Goal: Task Accomplishment & Management: Manage account settings

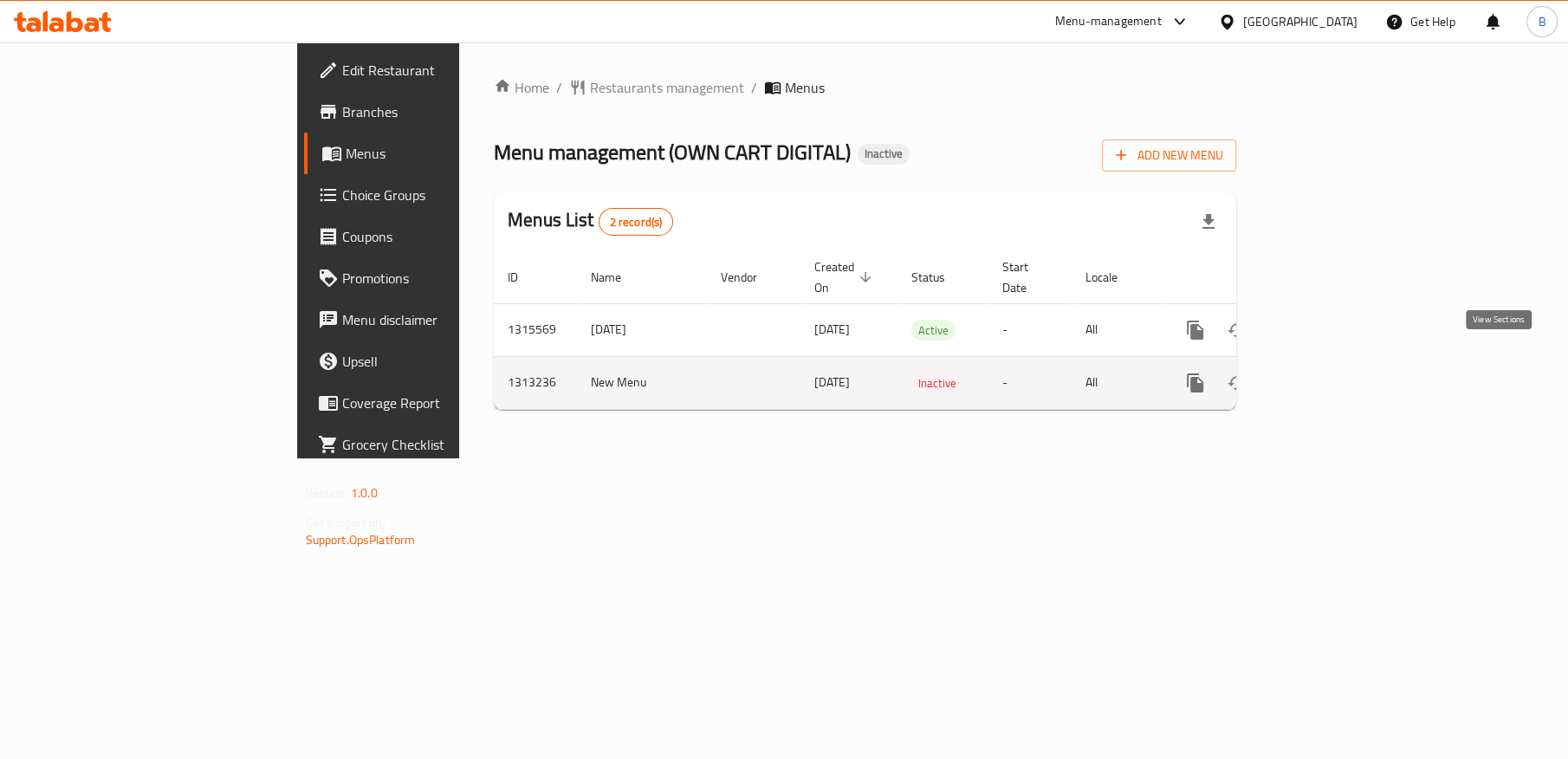
click at [1327, 375] on icon "enhanced table" at bounding box center [1320, 382] width 15 height 15
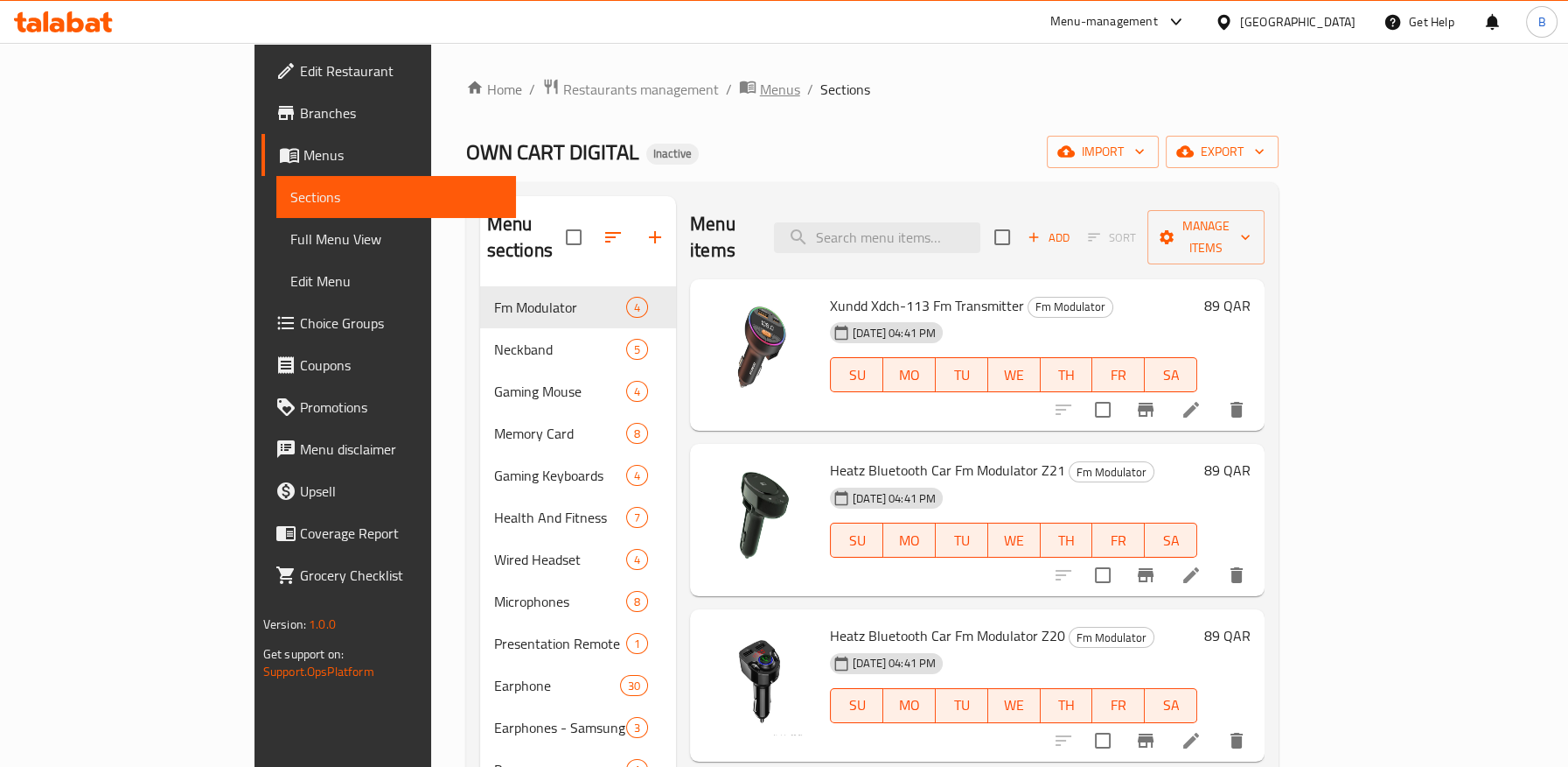
click at [760, 97] on span "Menus" at bounding box center [780, 89] width 41 height 21
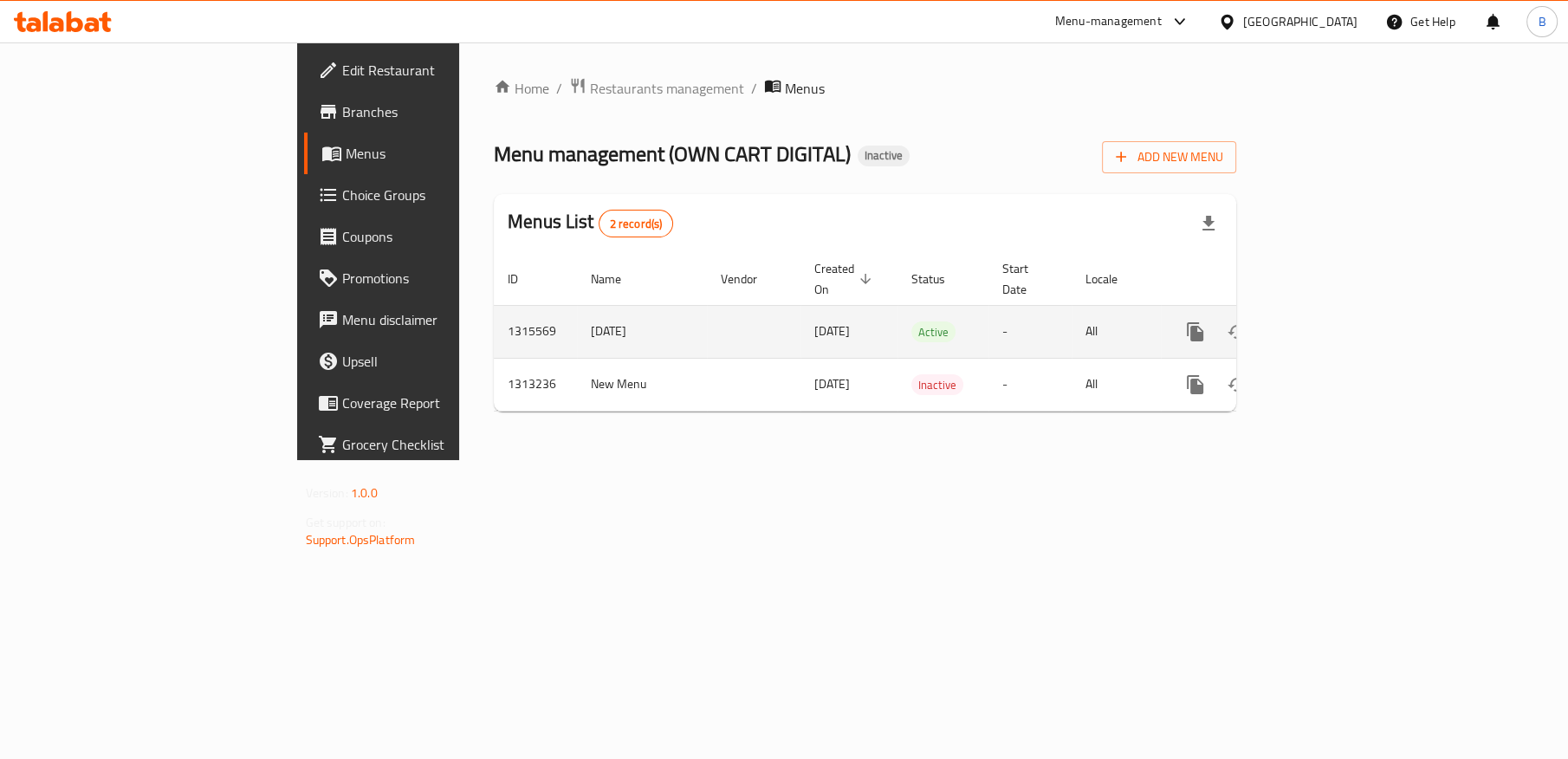
click at [1330, 321] on icon "enhanced table" at bounding box center [1320, 332] width 21 height 21
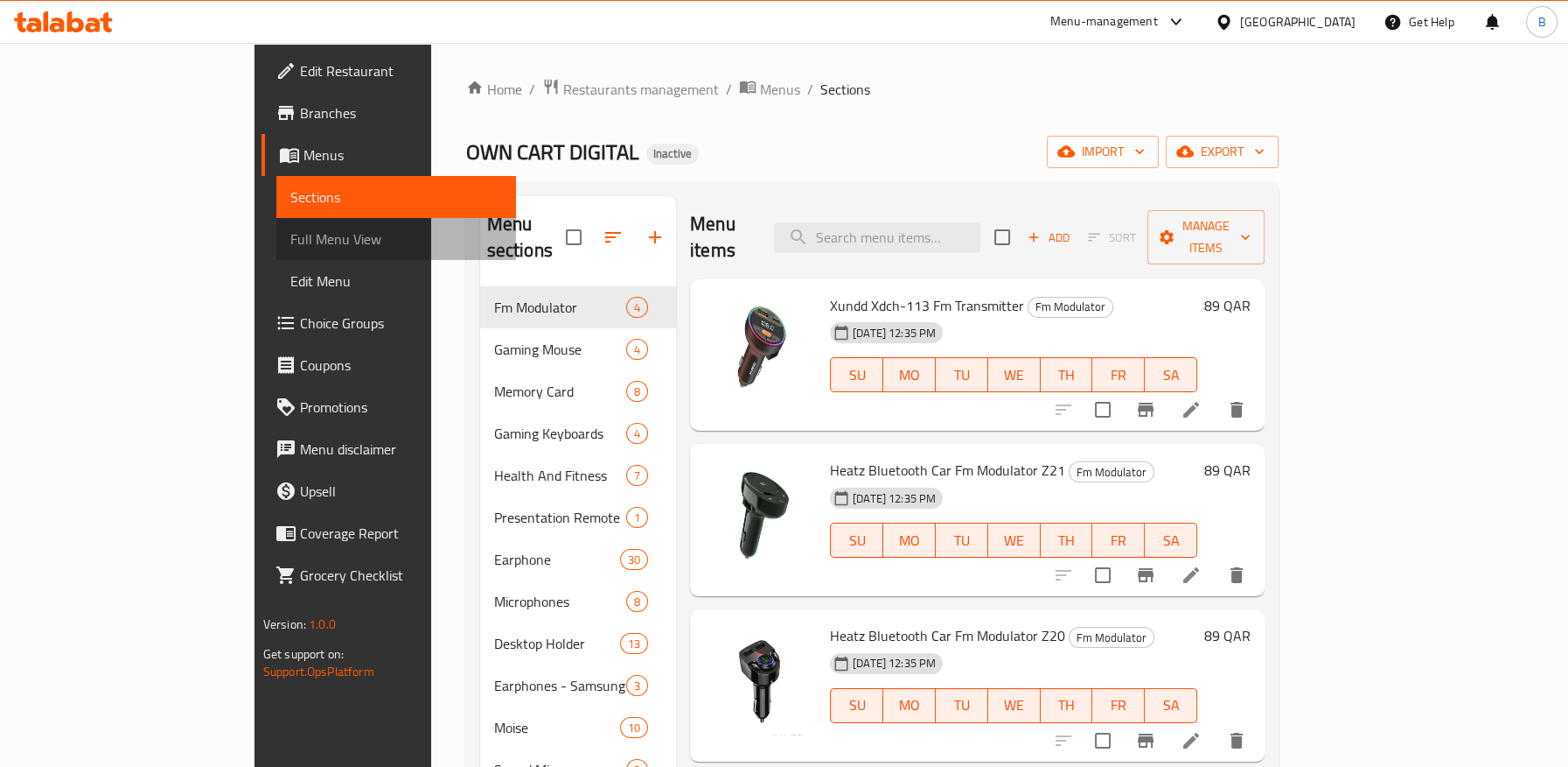
click at [290, 241] on span "Full Menu View" at bounding box center [396, 239] width 212 height 21
click at [290, 233] on span "Full Menu View" at bounding box center [396, 239] width 212 height 21
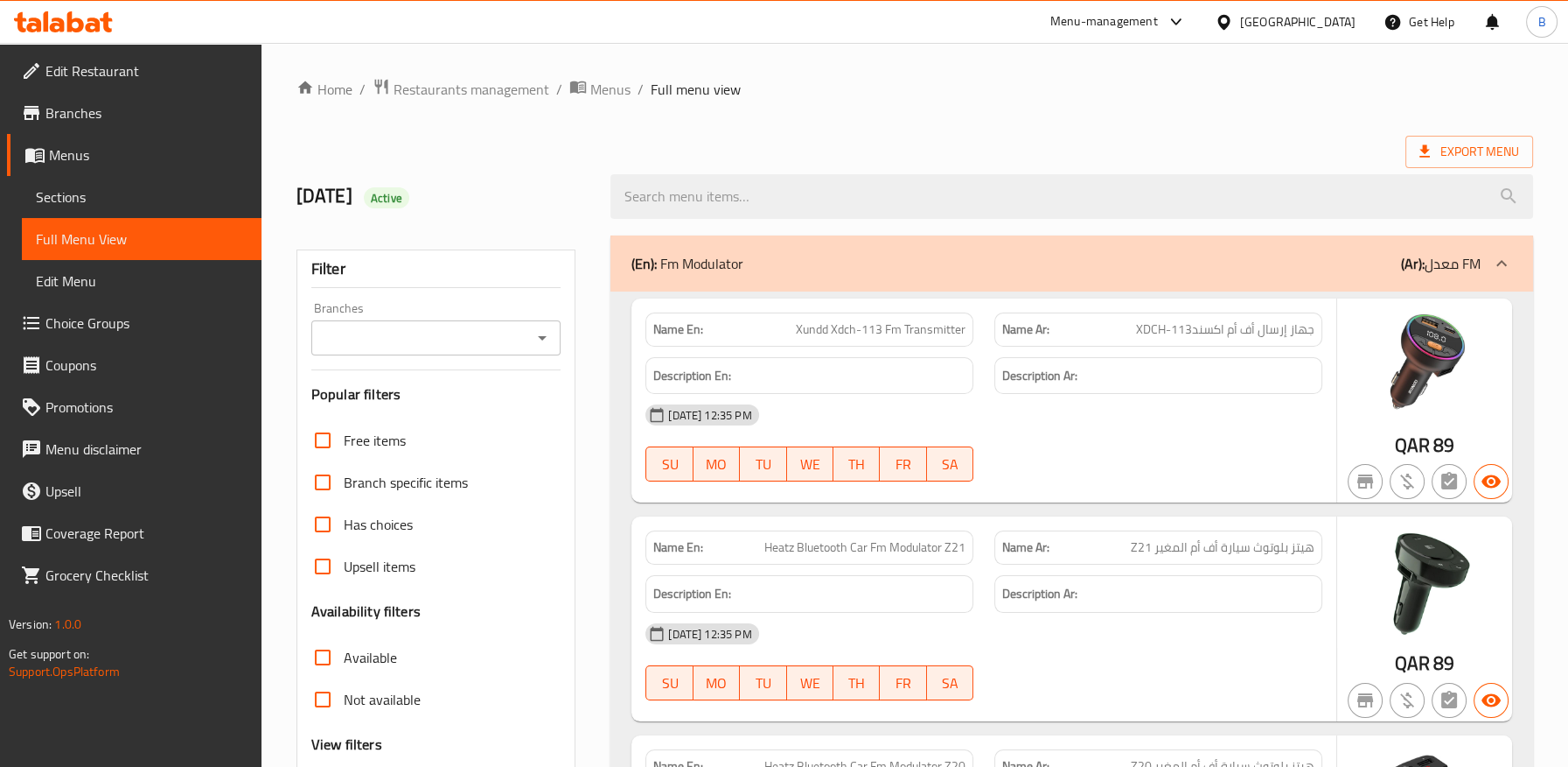
click at [540, 330] on icon "Open" at bounding box center [542, 338] width 21 height 21
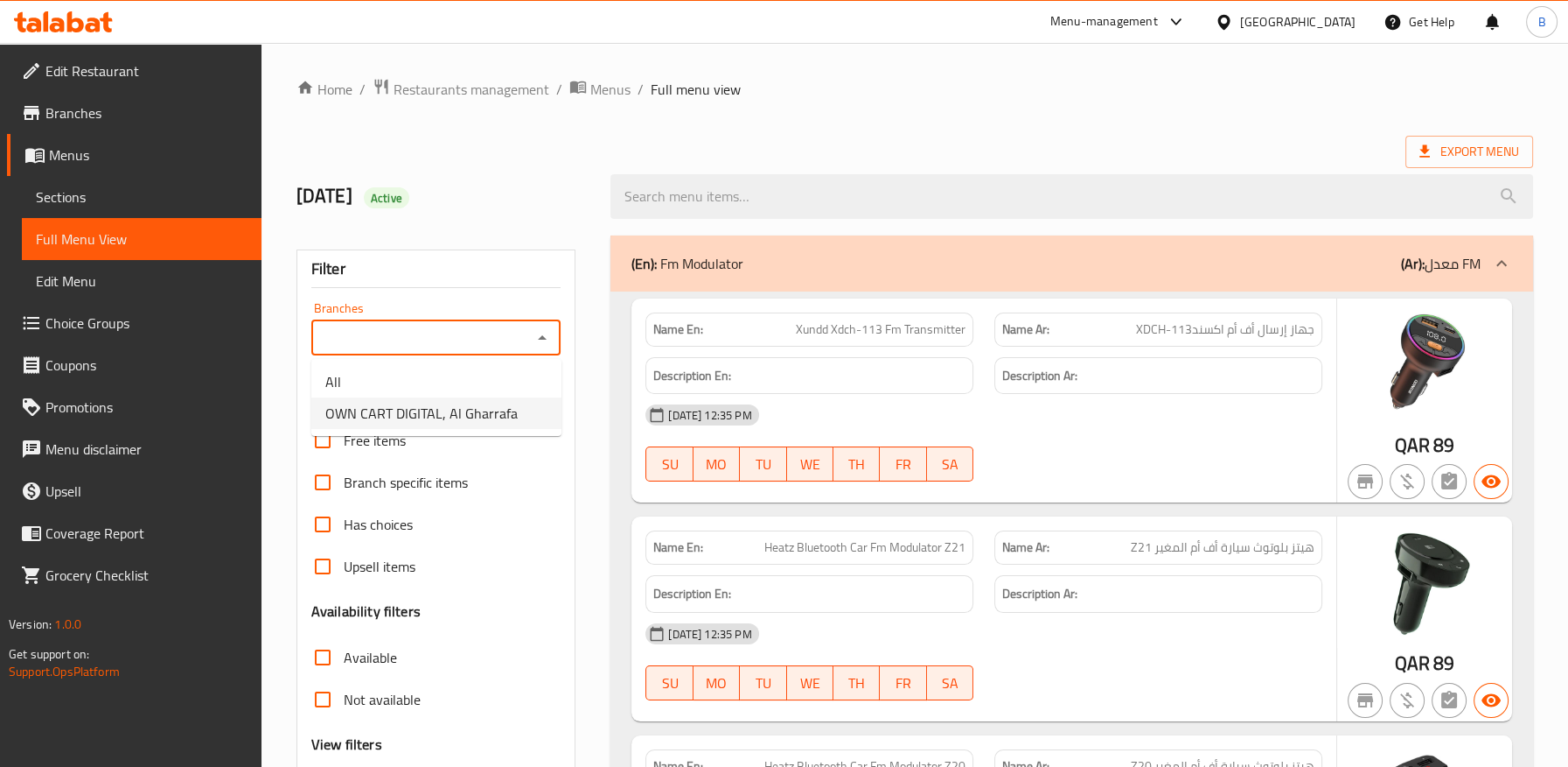
click at [398, 416] on span "OWN CART DIGITAL, Al Gharrafa" at bounding box center [421, 414] width 193 height 21
type input "OWN CART DIGITAL, Al Gharrafa"
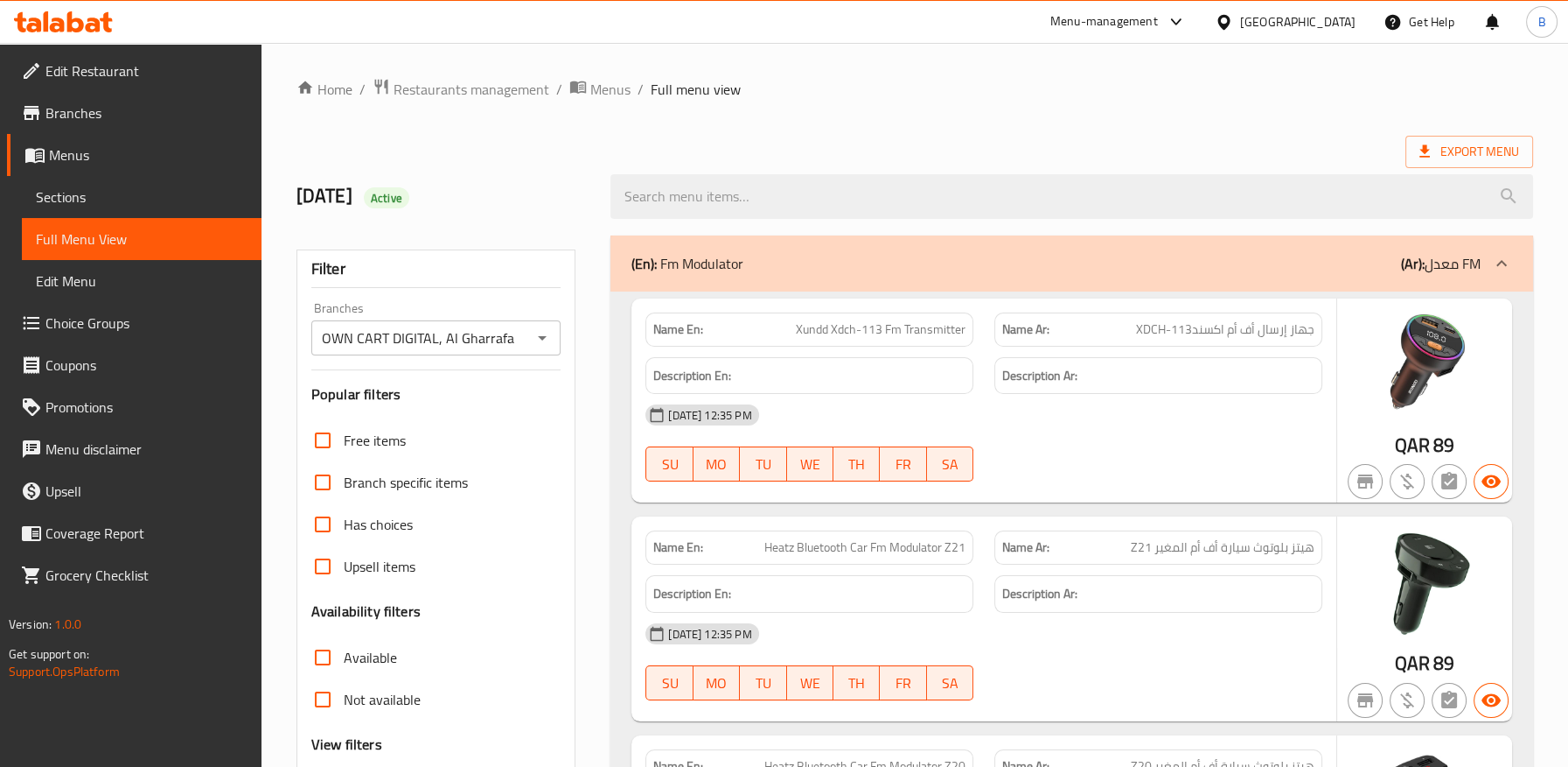
click at [717, 267] on p "(En): Fm Modulator" at bounding box center [687, 263] width 112 height 21
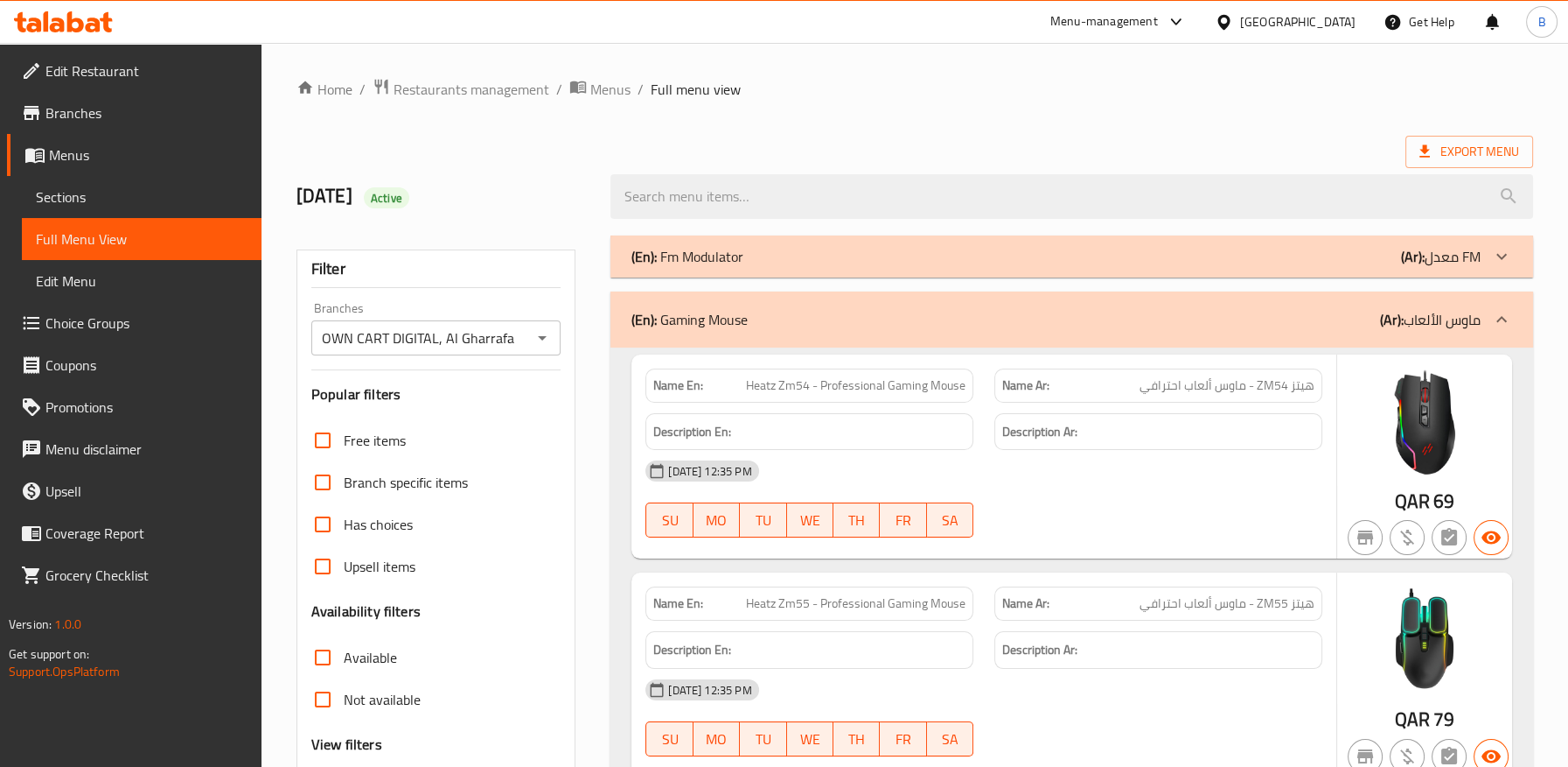
click at [895, 322] on div "(En): Gaming Mouse (Ar): ماوس الألعاب" at bounding box center [1056, 320] width 850 height 21
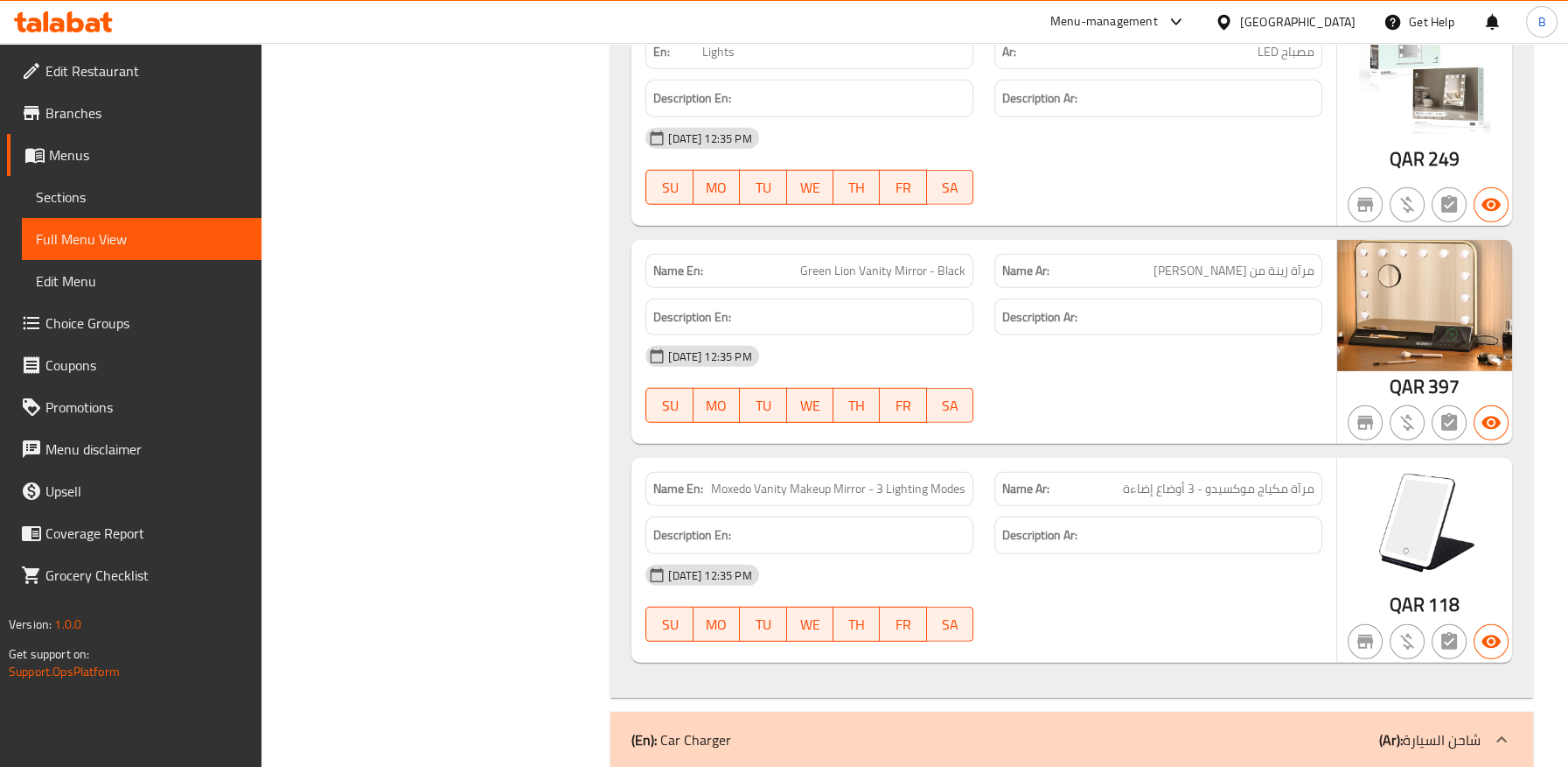
scroll to position [68130, 0]
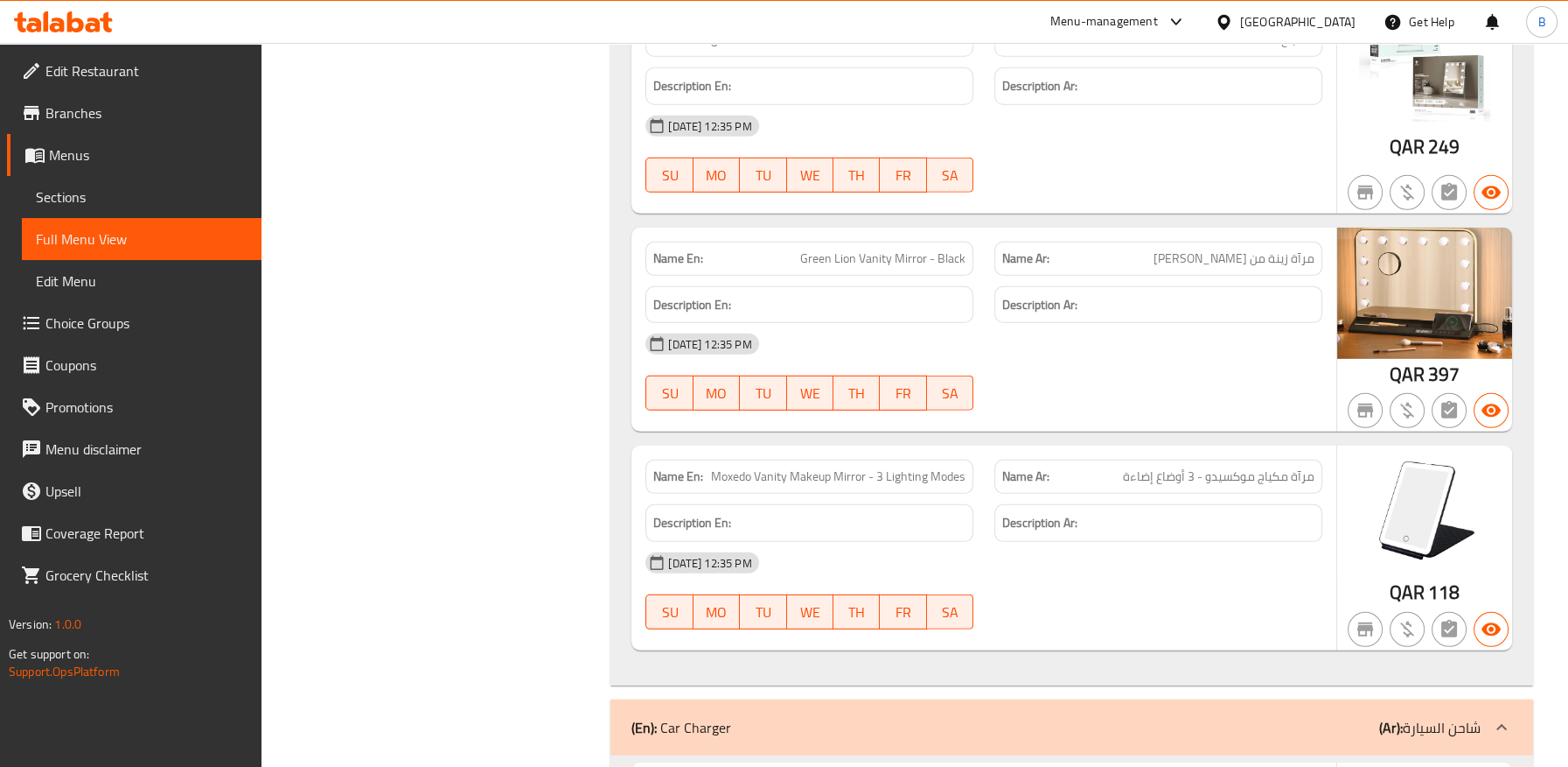
drag, startPoint x: 1195, startPoint y: 97, endPoint x: 1373, endPoint y: 38, distance: 187.5
drag, startPoint x: 1373, startPoint y: 38, endPoint x: 886, endPoint y: 188, distance: 509.6
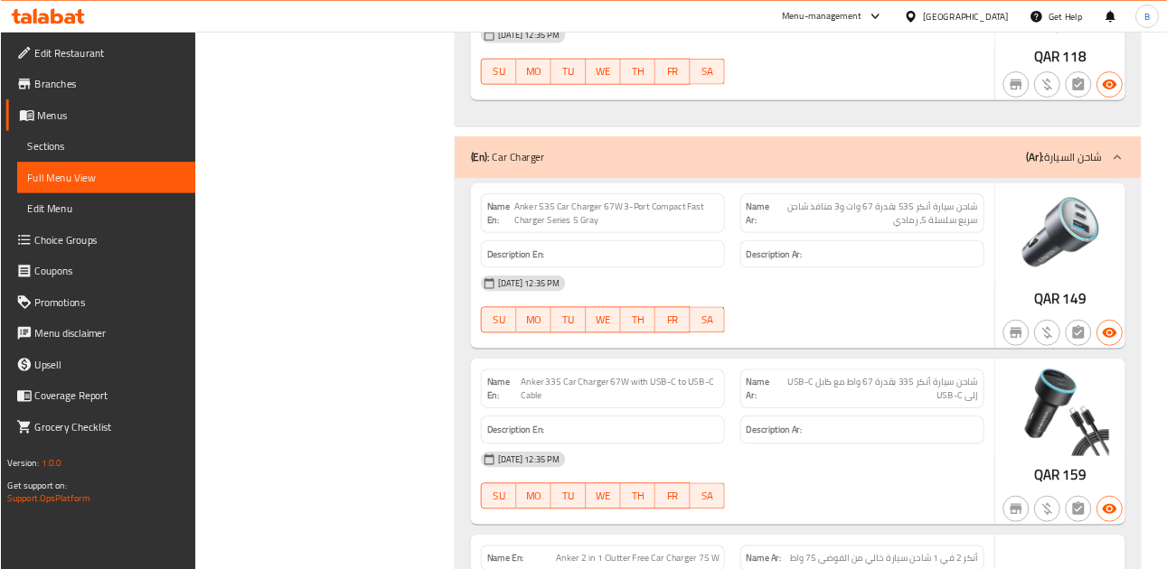
scroll to position [76146, 0]
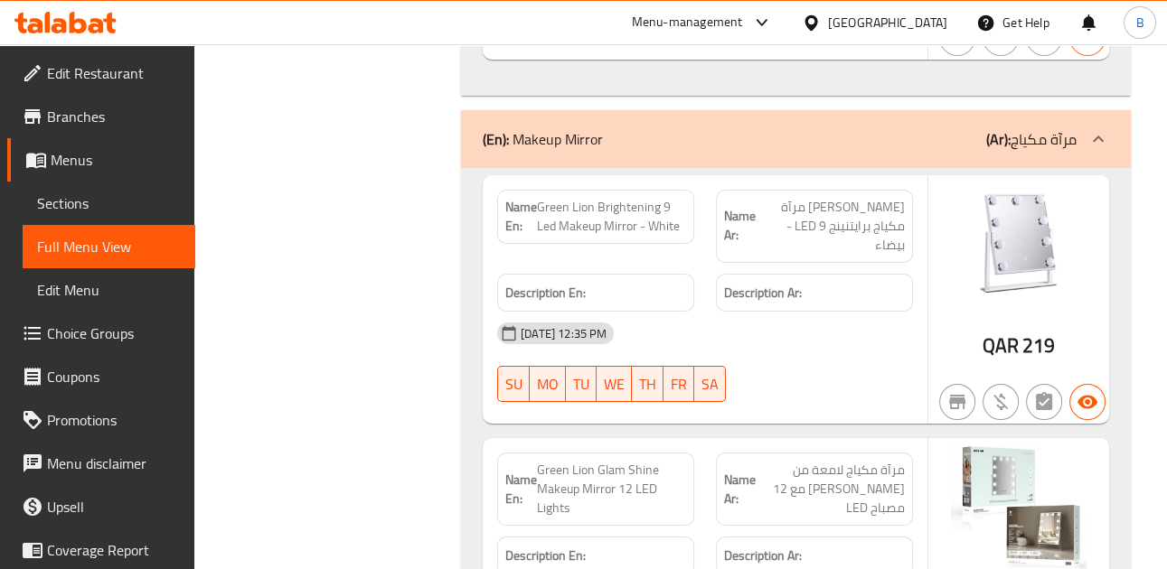
drag, startPoint x: 617, startPoint y: 286, endPoint x: 601, endPoint y: 273, distance: 20.6
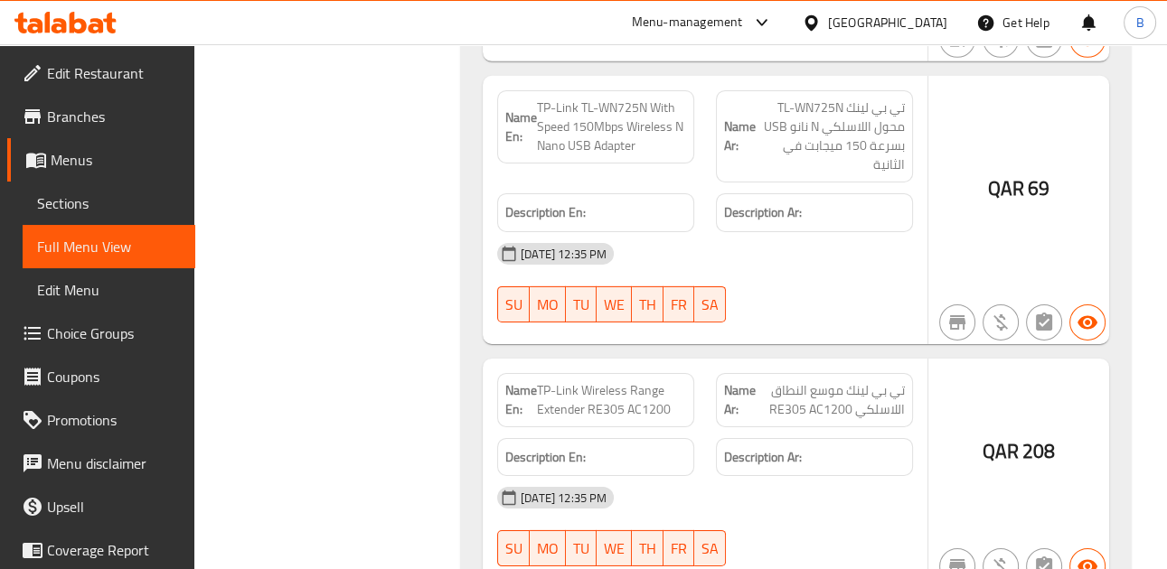
scroll to position [268637, 0]
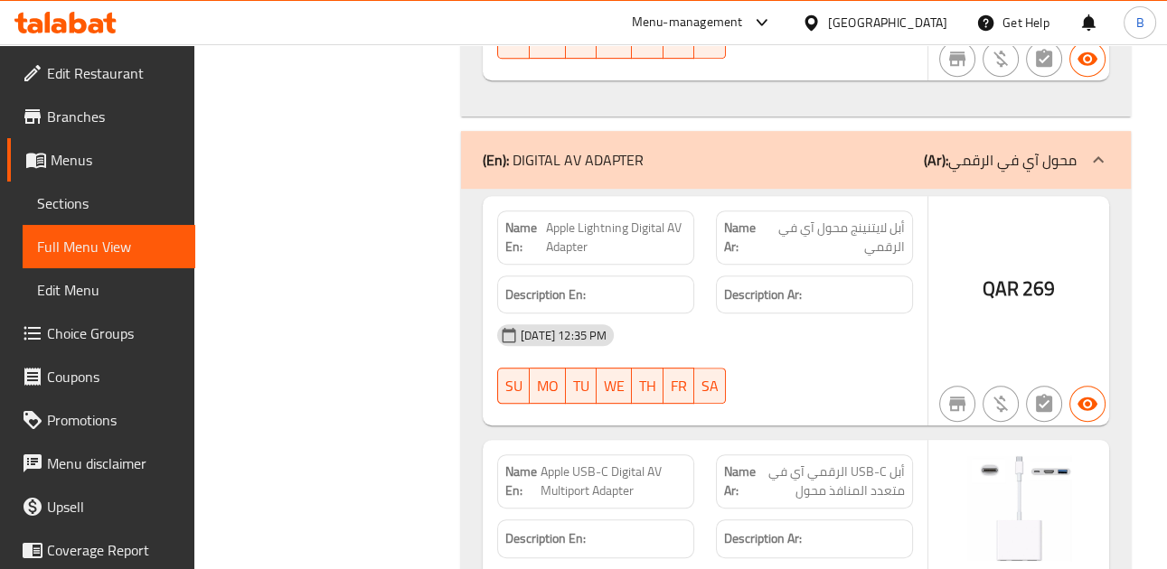
drag, startPoint x: 600, startPoint y: 297, endPoint x: 631, endPoint y: 300, distance: 30.8
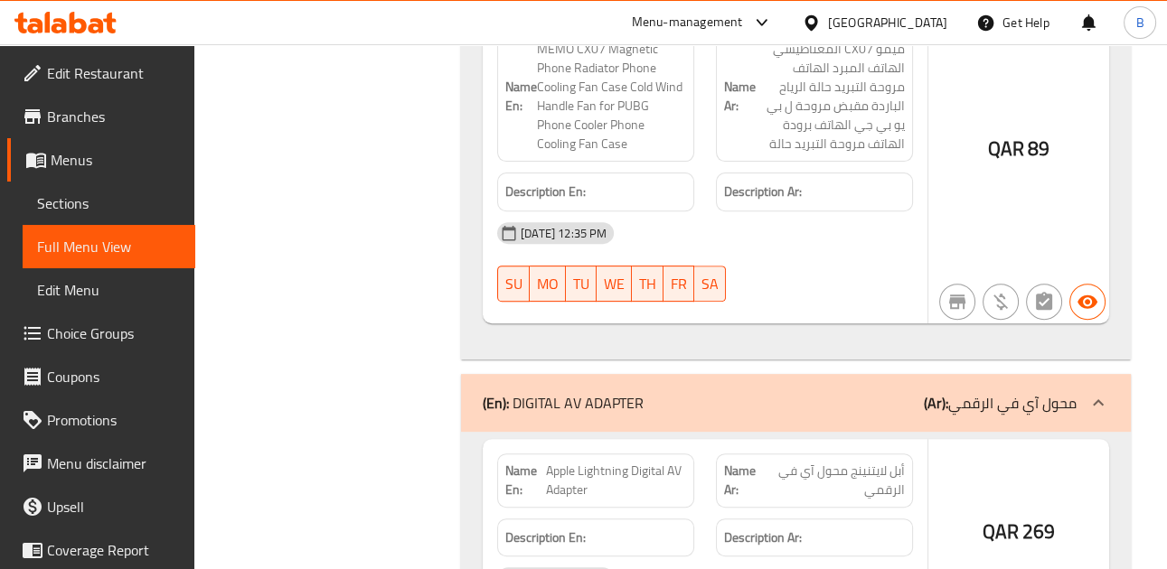
scroll to position [267821, 0]
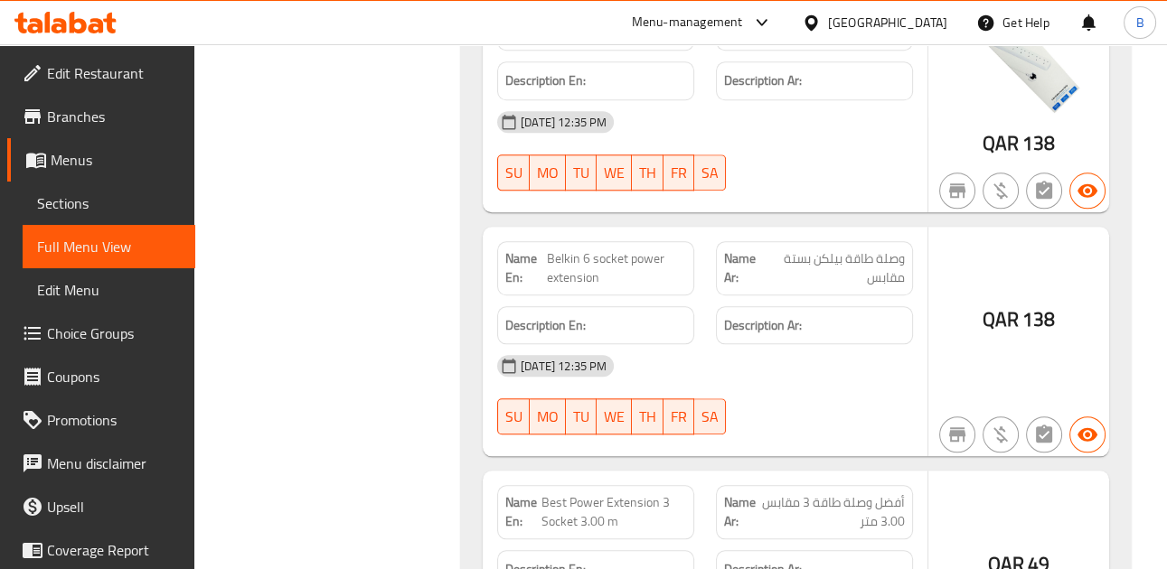
copy span "Porodo Blue Multi-Port Power Hub Black"
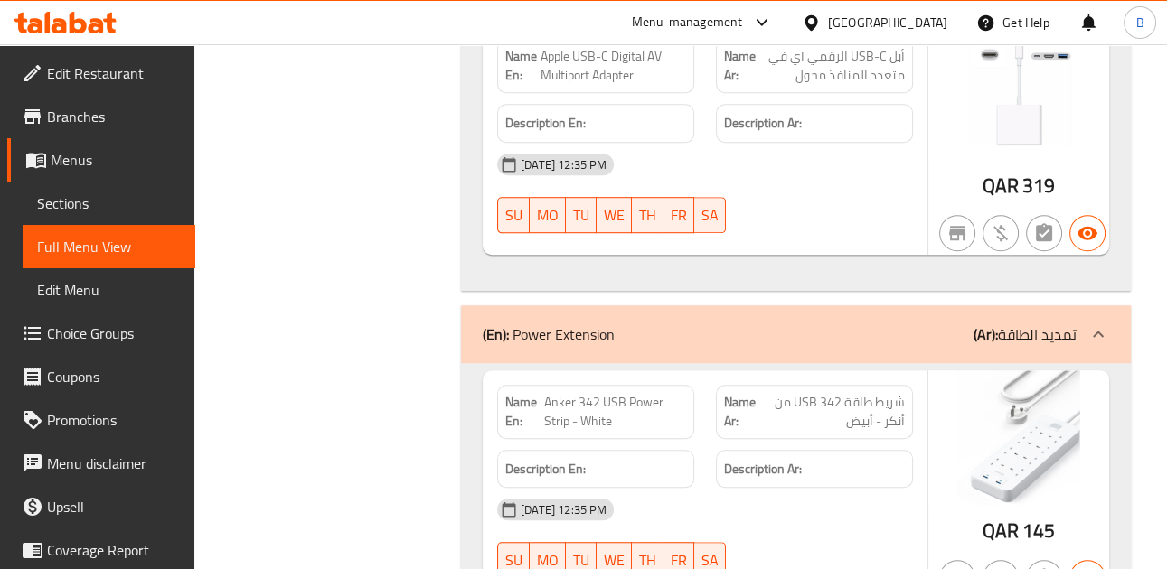
scroll to position [269125, 0]
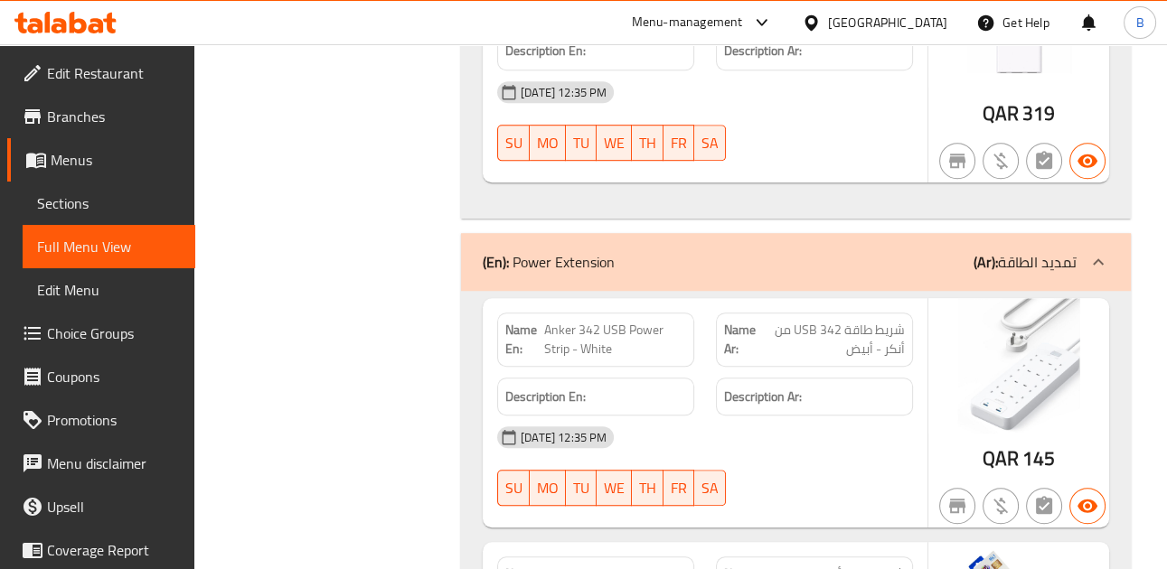
copy span "Moxedo 6 in 1 UK-Plug Power Extension Adapter"
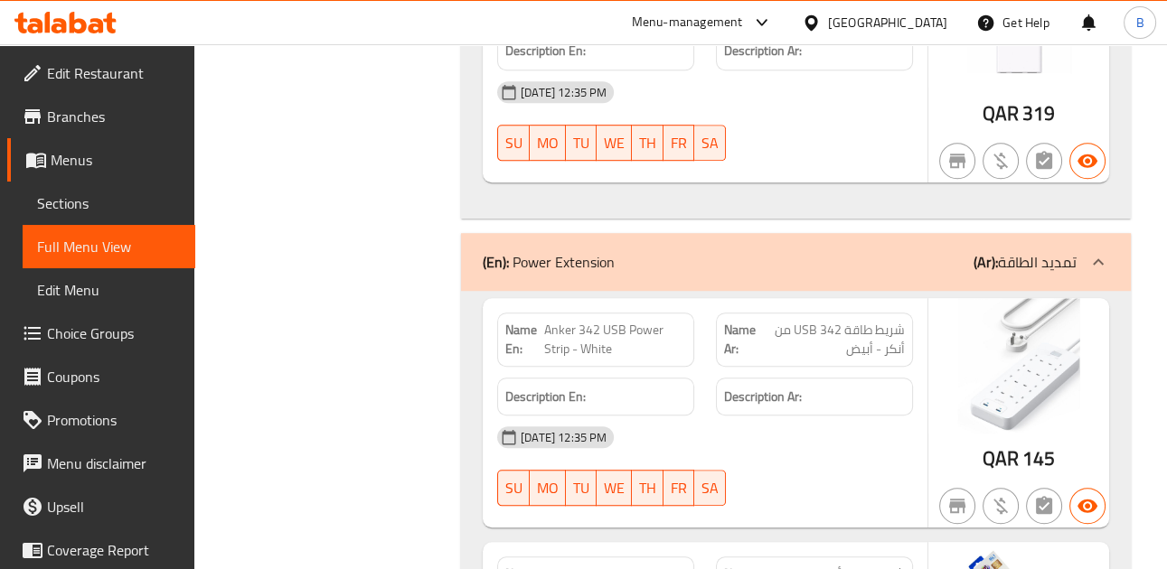
drag, startPoint x: 614, startPoint y: 312, endPoint x: 660, endPoint y: 310, distance: 46.1
copy span "UK-Plug"
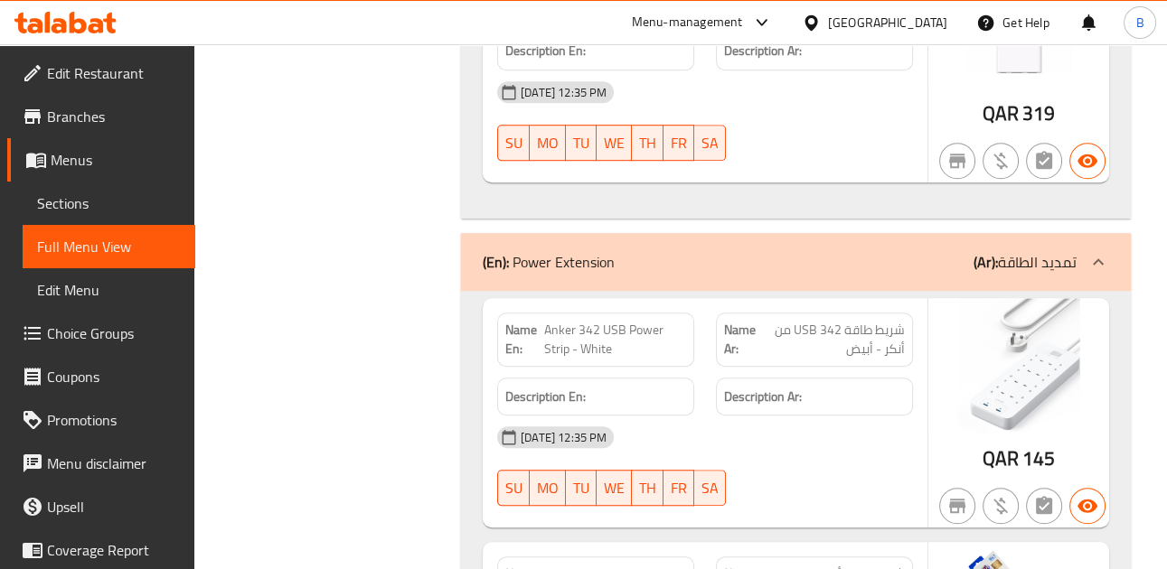
copy span "Moxedo 6 in 1 UK-Plug Power Extension Adapter"
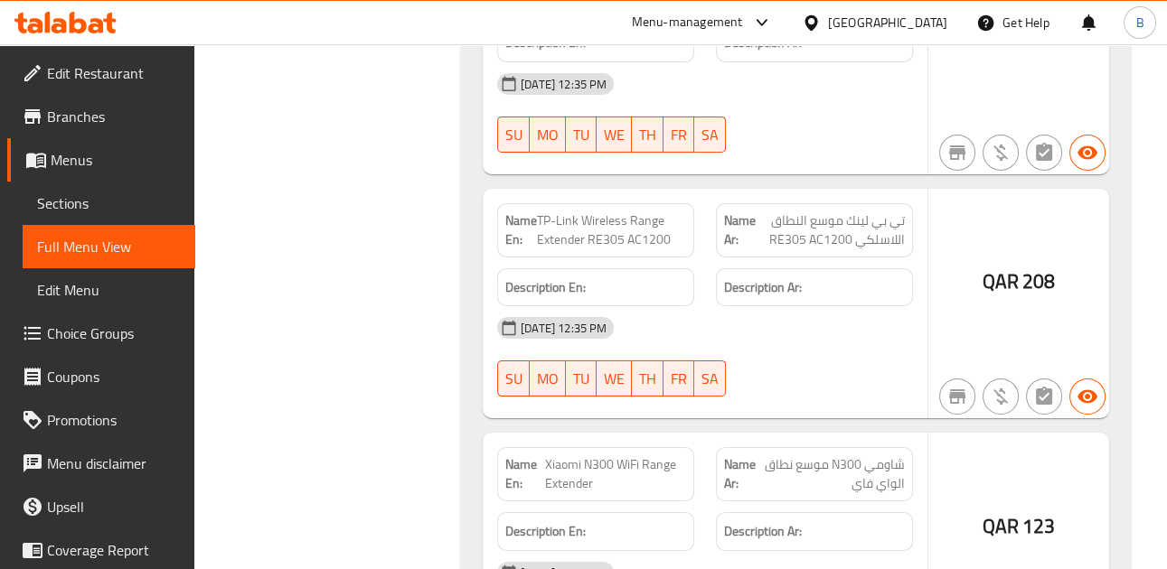
scroll to position [266813, 0]
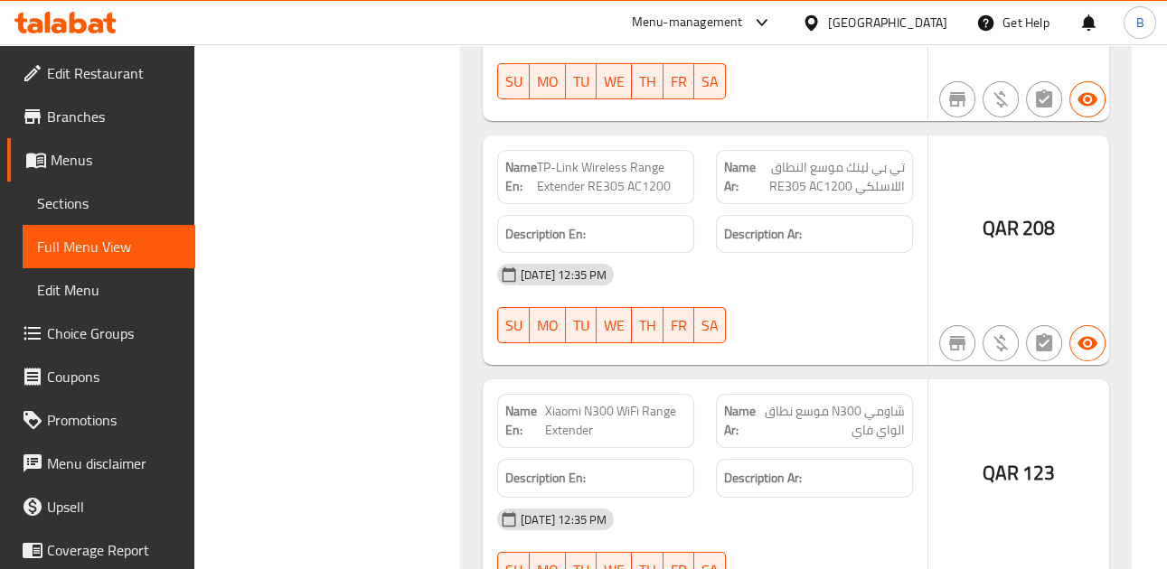
copy span "شريط طاقة أنكر بستة منافذ تيار متردد"
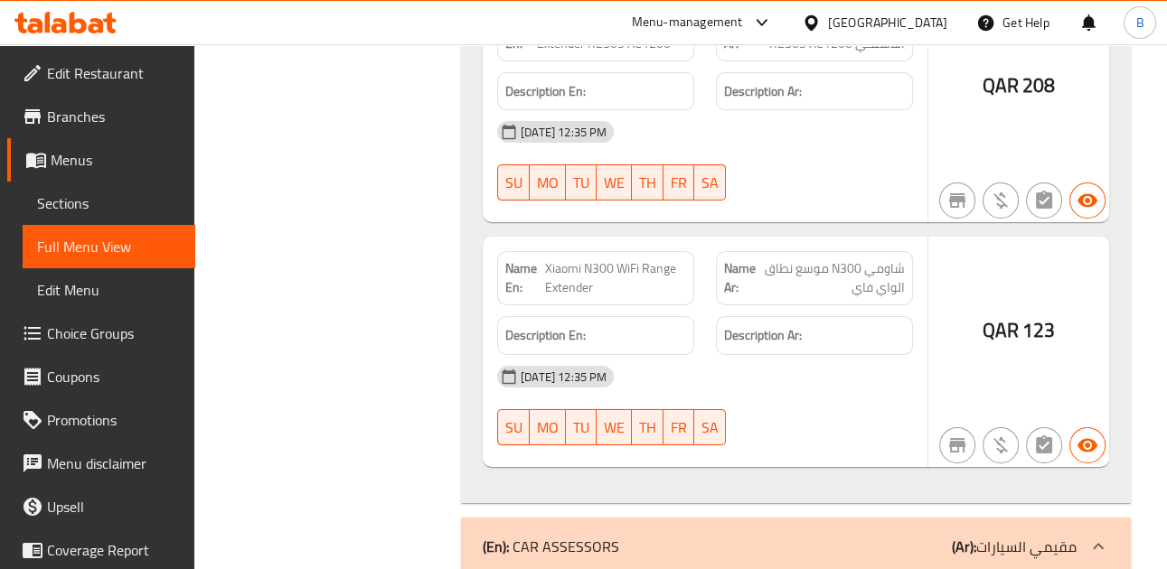
scroll to position [266963, 0]
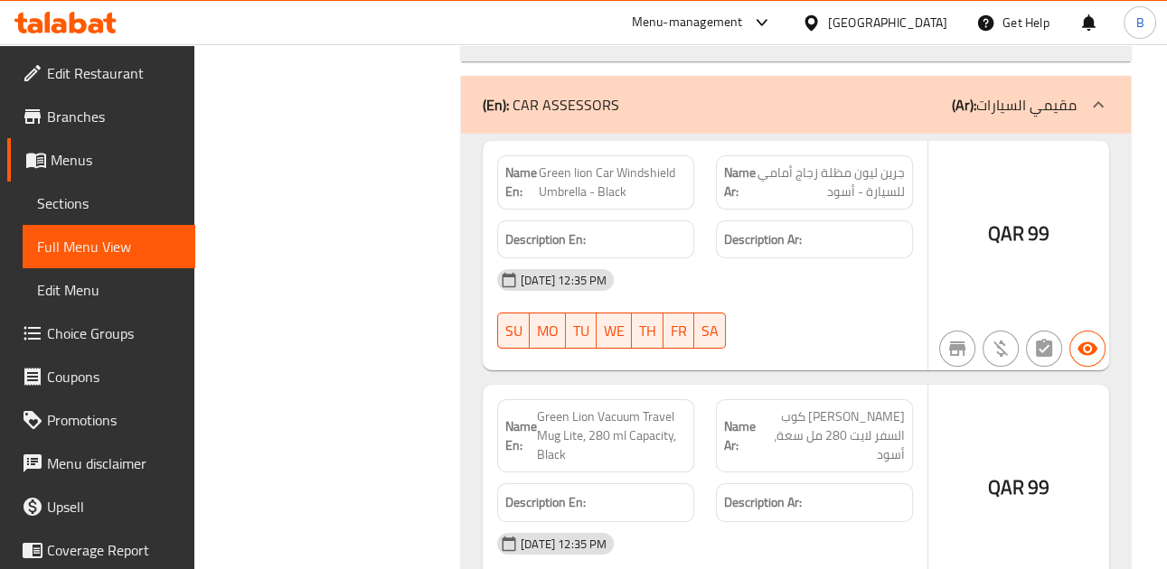
scroll to position [269432, 0]
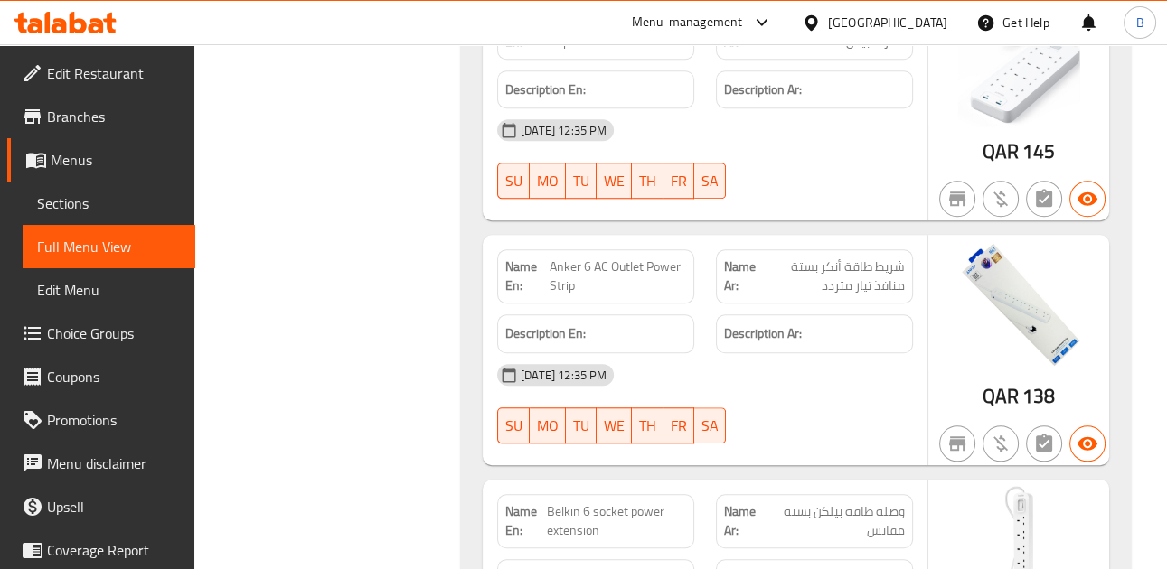
drag, startPoint x: 579, startPoint y: 284, endPoint x: 633, endPoint y: 286, distance: 53.4
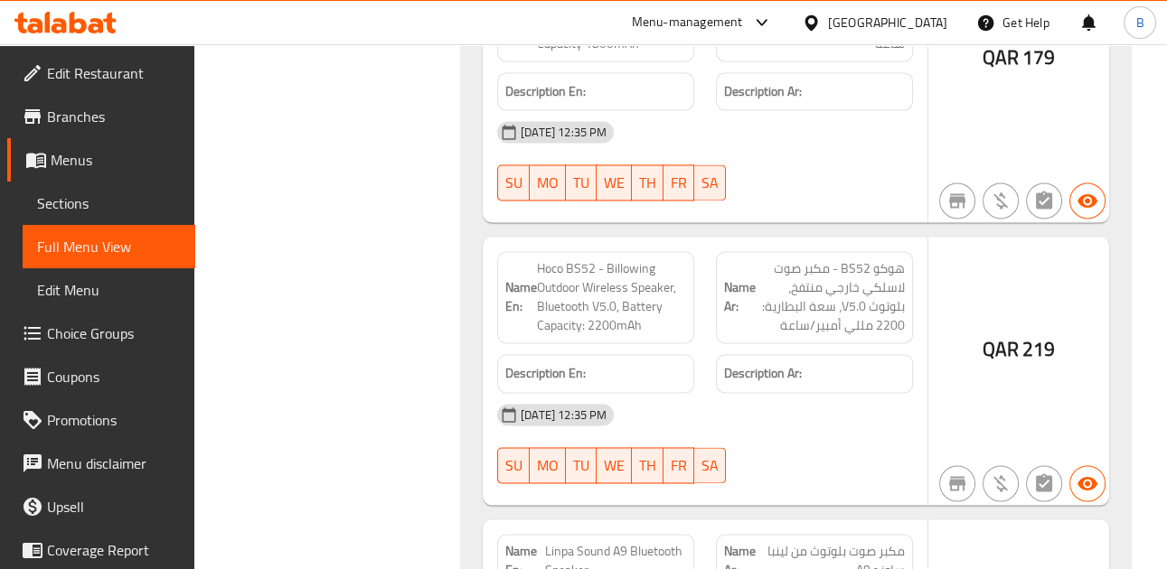
scroll to position [217385, 0]
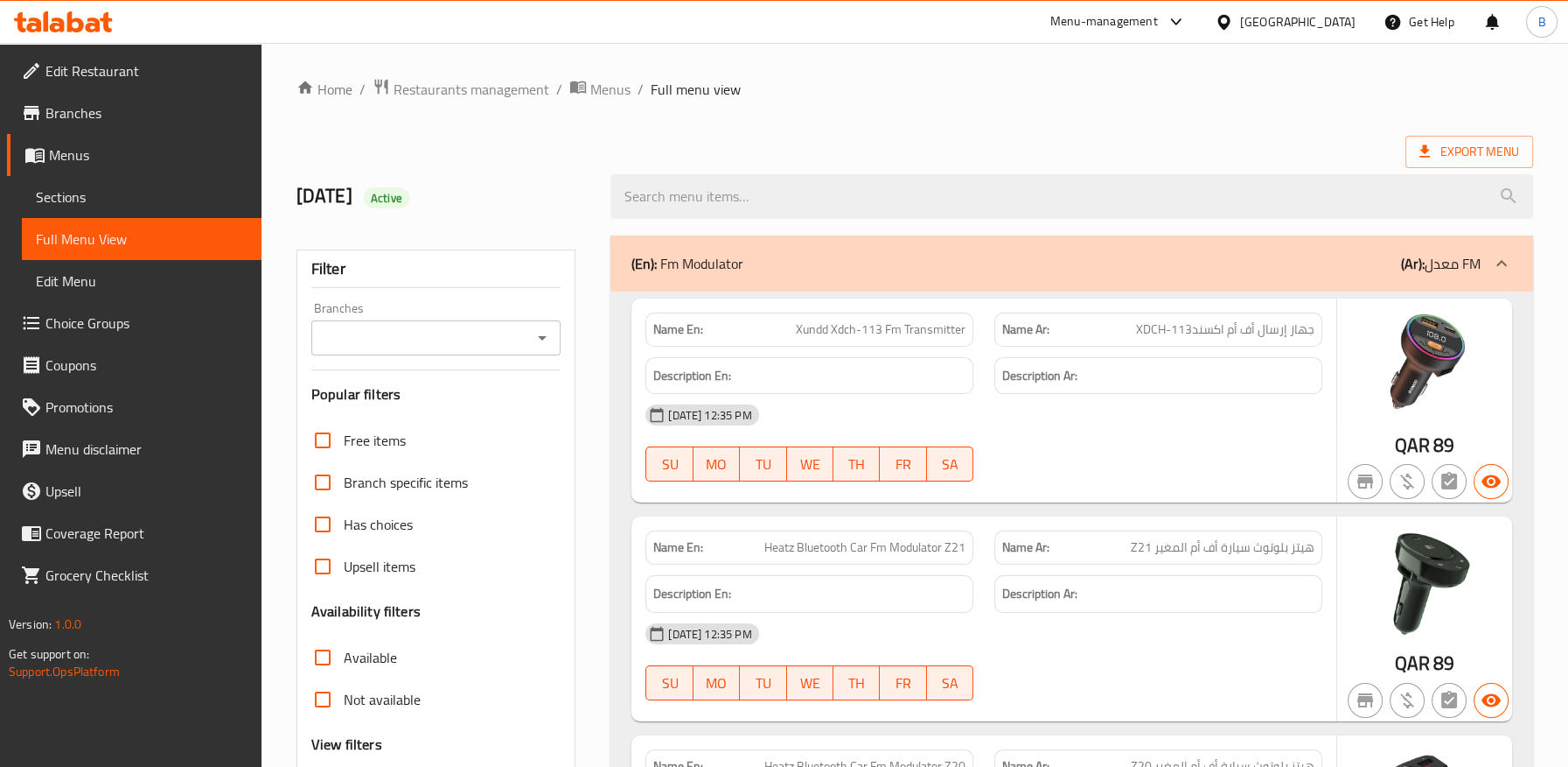
click at [59, 199] on span "Sections" at bounding box center [141, 197] width 212 height 21
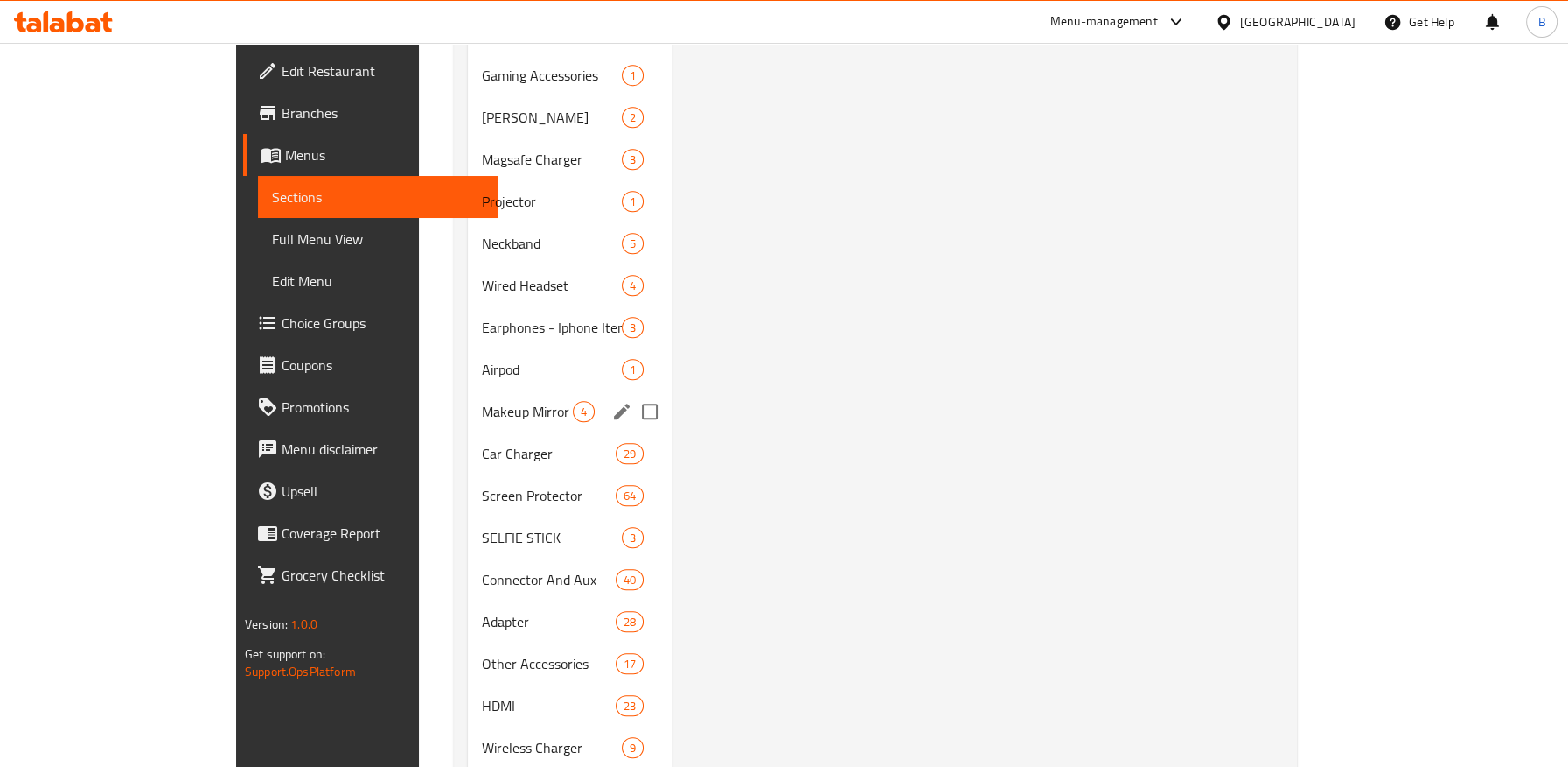
click at [482, 401] on span "Makeup Mirror" at bounding box center [528, 412] width 91 height 21
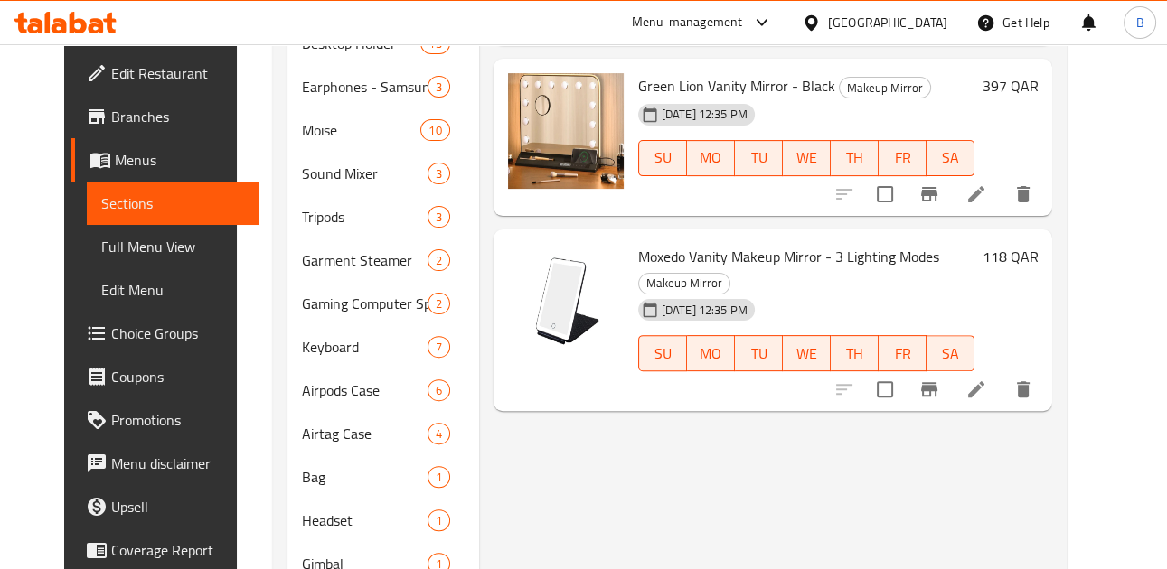
scroll to position [707, 0]
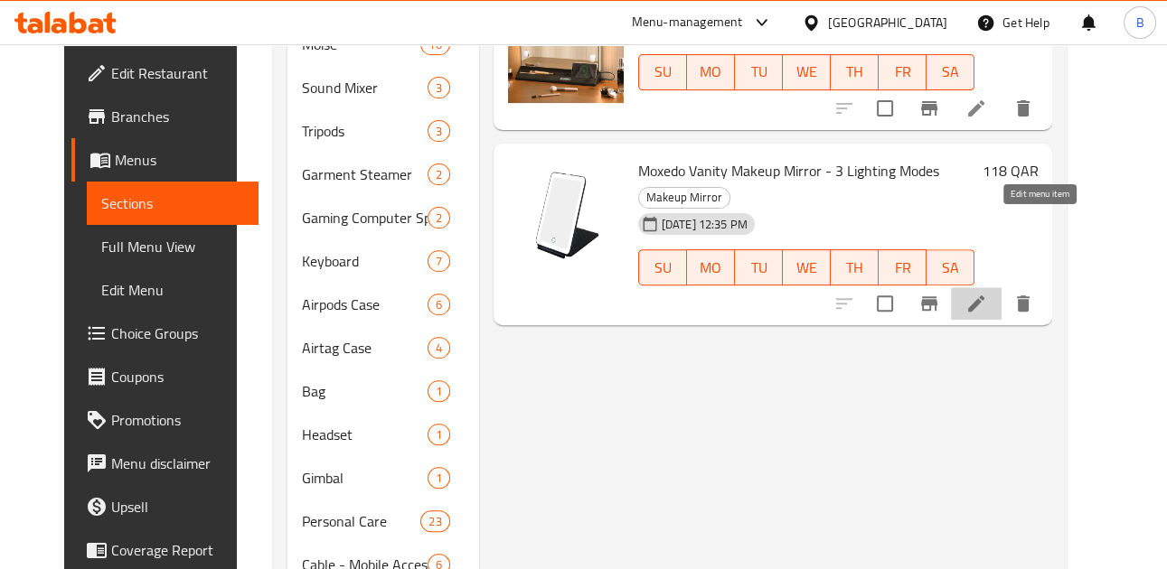
click at [987, 293] on icon at bounding box center [976, 304] width 22 height 22
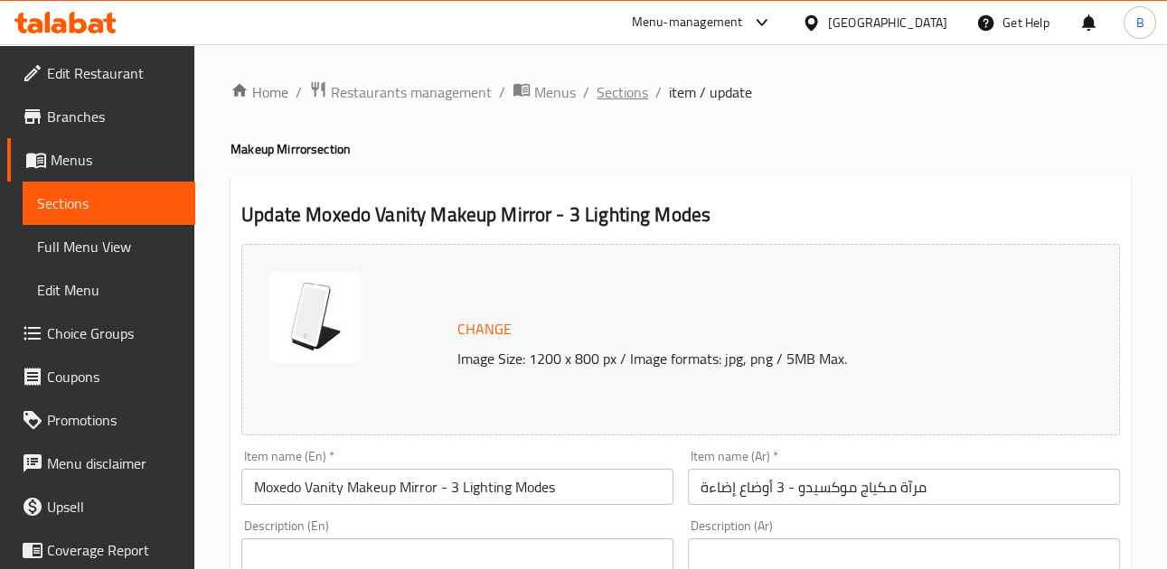
click at [614, 89] on span "Sections" at bounding box center [622, 92] width 52 height 22
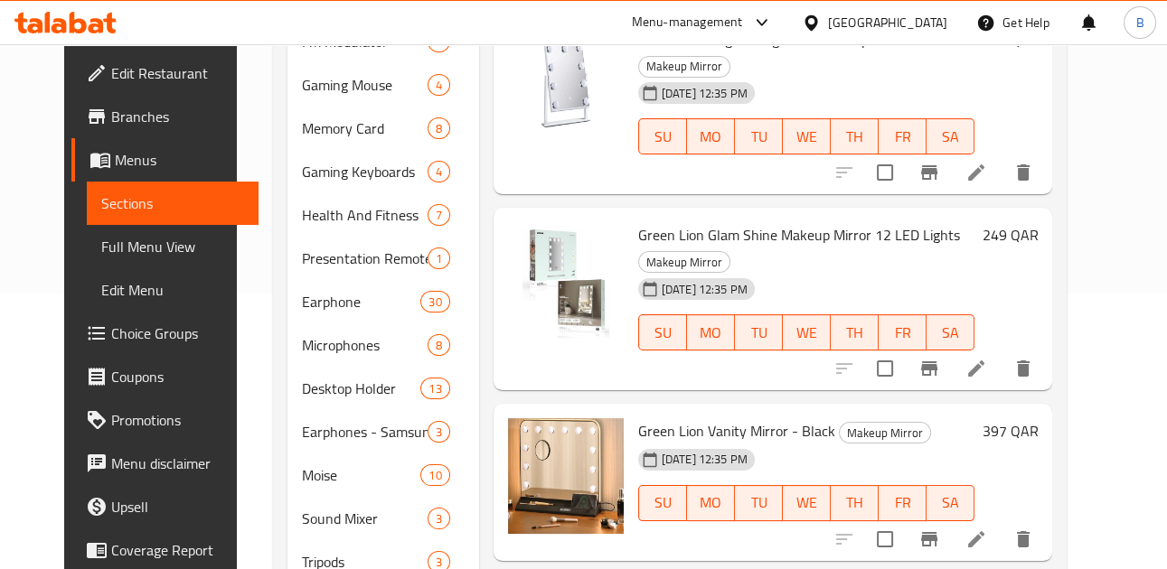
scroll to position [289, 0]
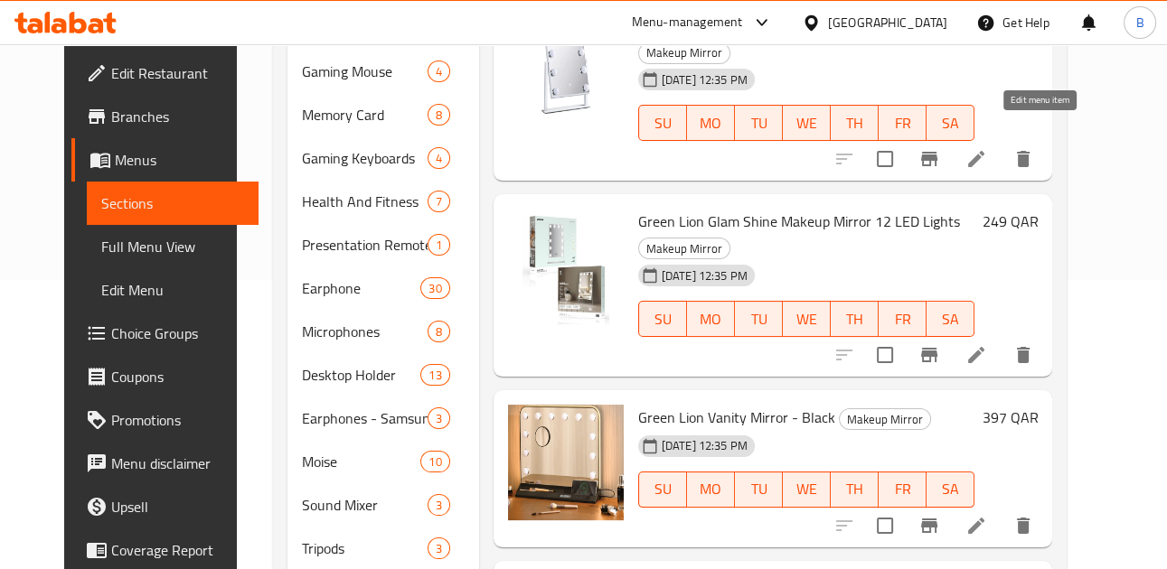
click at [987, 148] on icon at bounding box center [976, 159] width 22 height 22
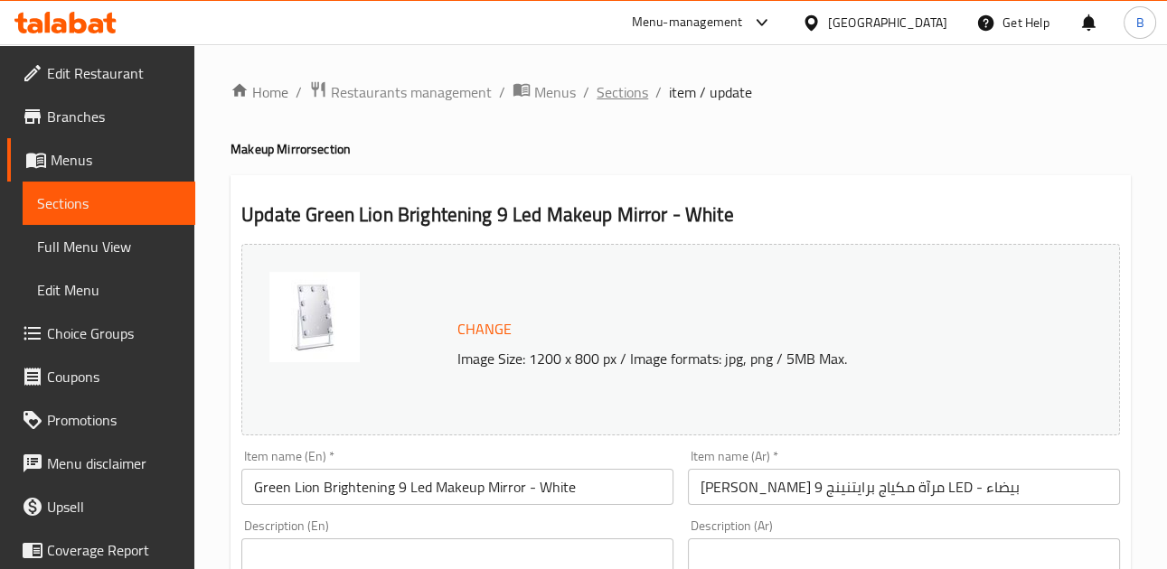
click at [610, 86] on span "Sections" at bounding box center [622, 92] width 52 height 22
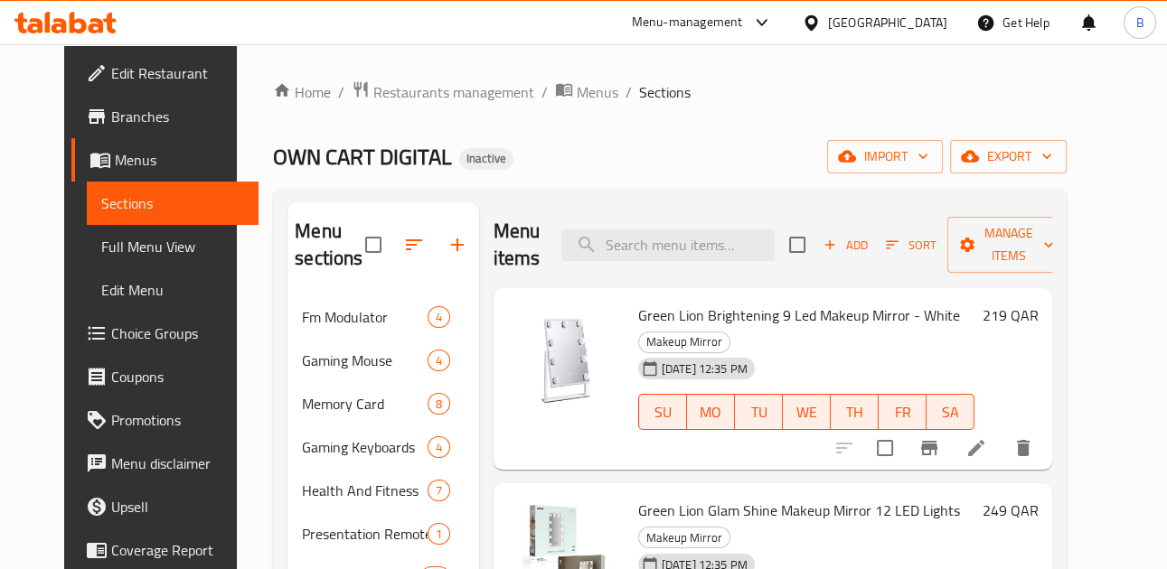
click at [763, 150] on div "OWN CART DIGITAL Inactive import export" at bounding box center [669, 156] width 793 height 33
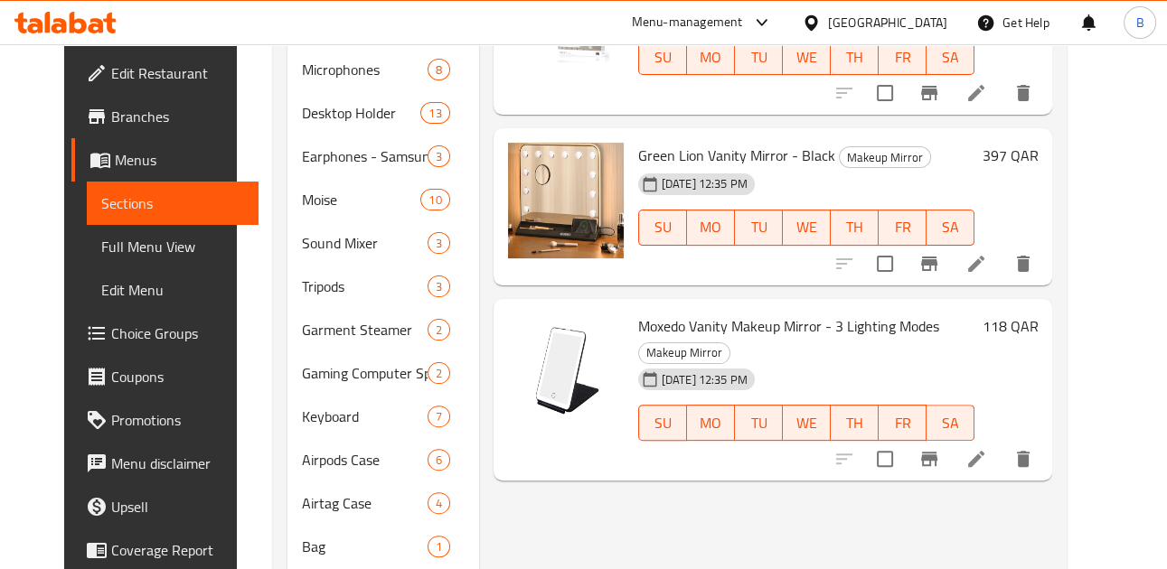
scroll to position [2806, 0]
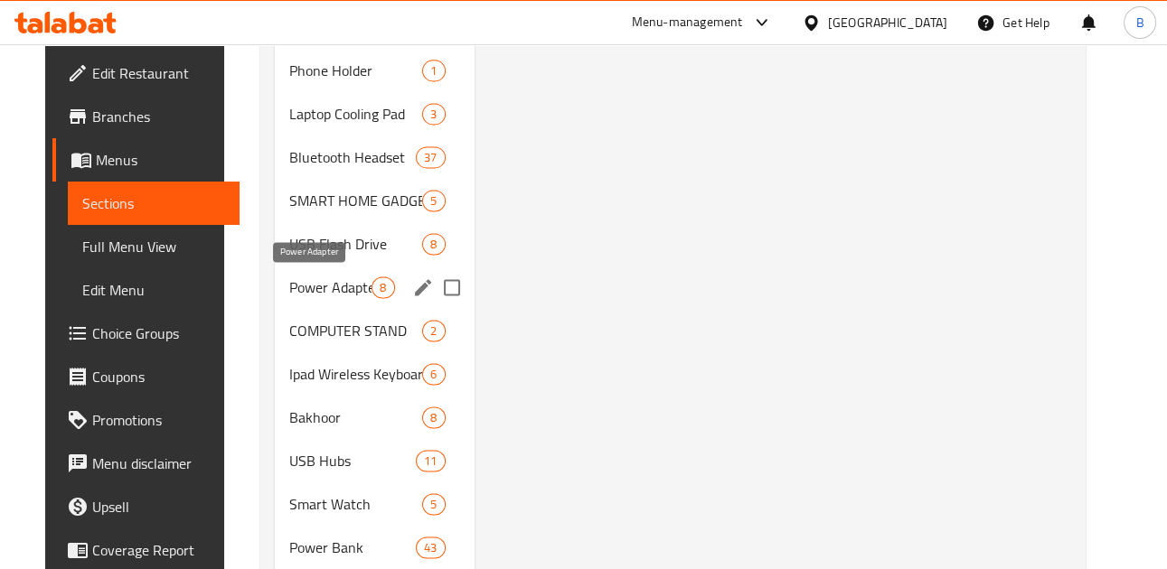
click at [323, 285] on span "Power Adapter" at bounding box center [330, 288] width 82 height 22
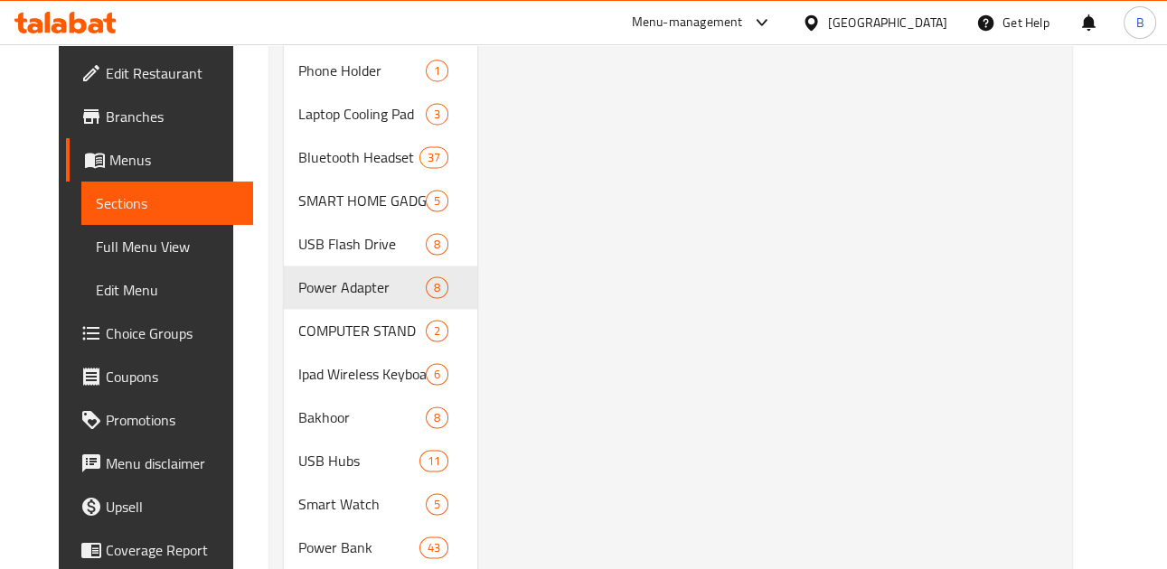
scroll to position [3283, 0]
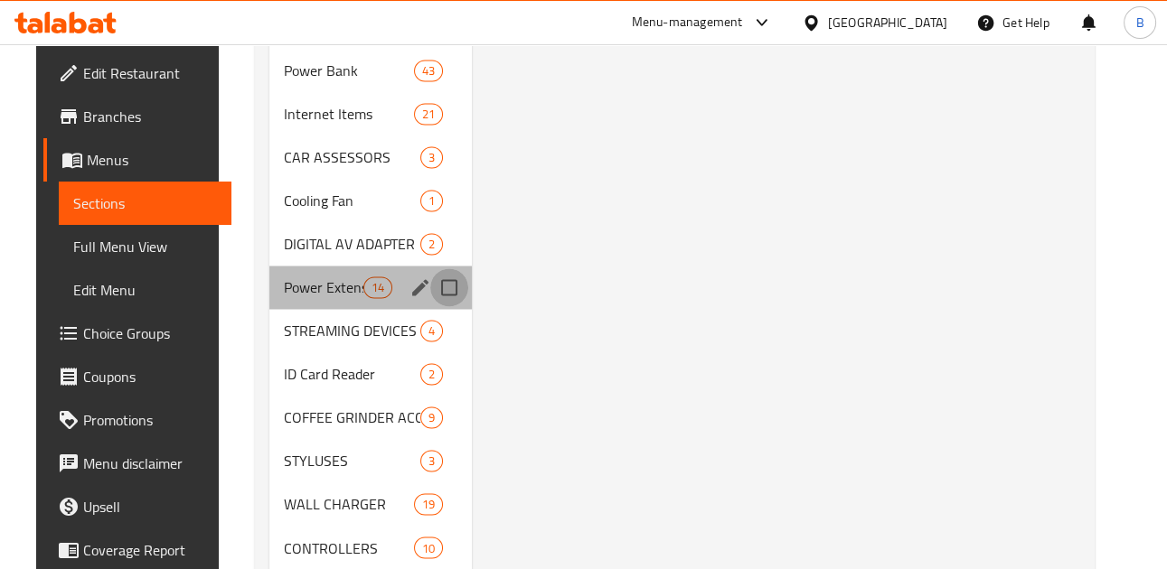
click at [430, 286] on input "Menu sections" at bounding box center [449, 287] width 38 height 38
checkbox input "true"
click at [410, 289] on icon "edit" at bounding box center [420, 288] width 22 height 22
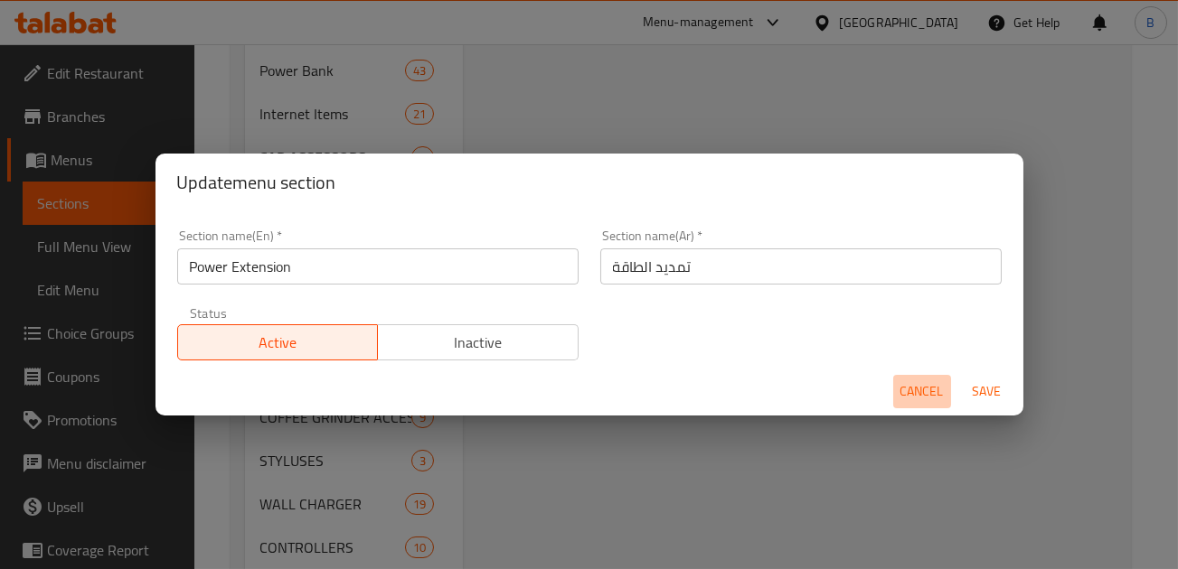
click at [896, 386] on button "Cancel" at bounding box center [922, 391] width 58 height 33
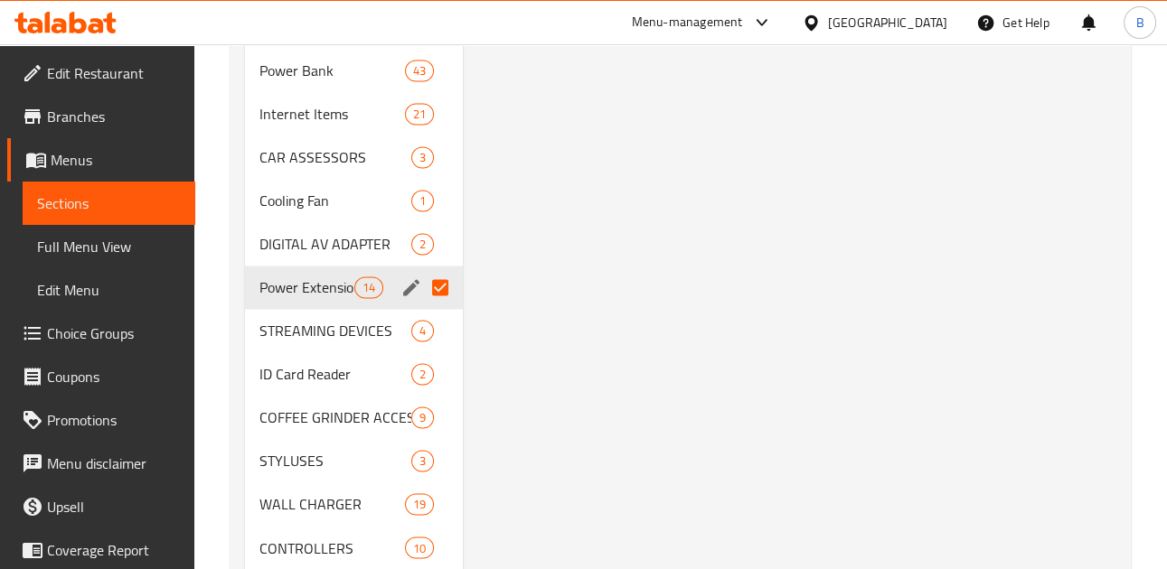
scroll to position [2806, 0]
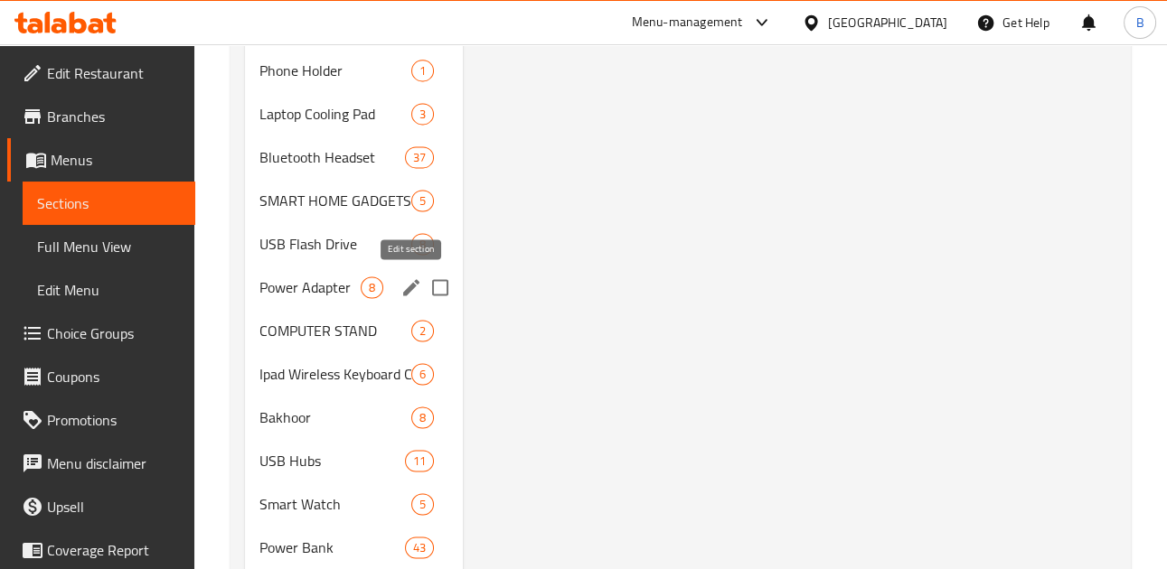
click at [411, 286] on icon "edit" at bounding box center [411, 287] width 16 height 16
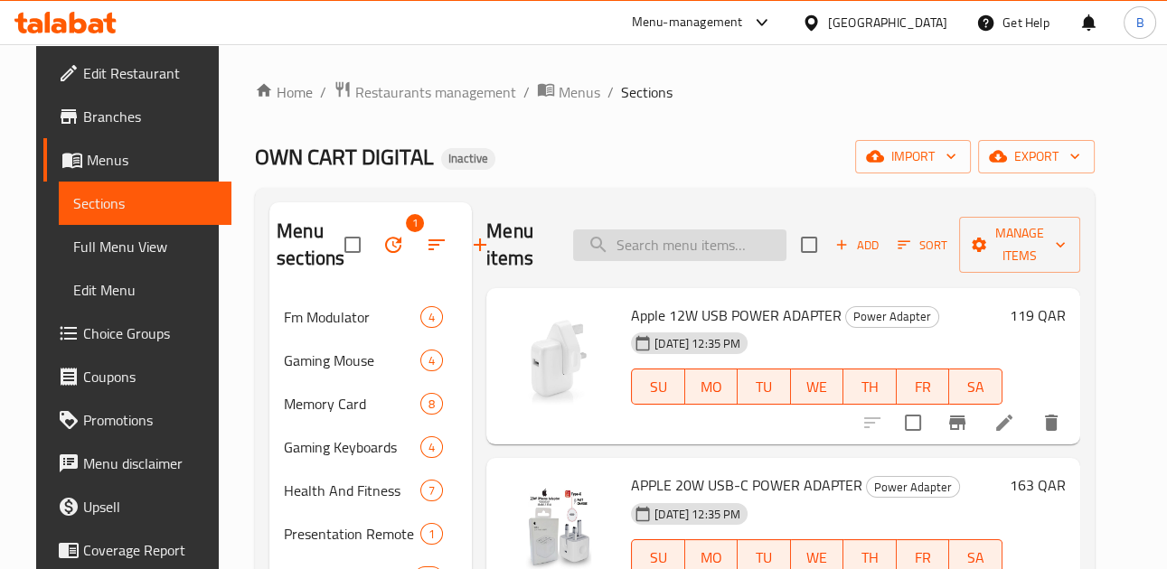
click at [701, 235] on input "search" at bounding box center [679, 246] width 213 height 32
paste input "Porodo Blue Multi-Port Power Hub Black"
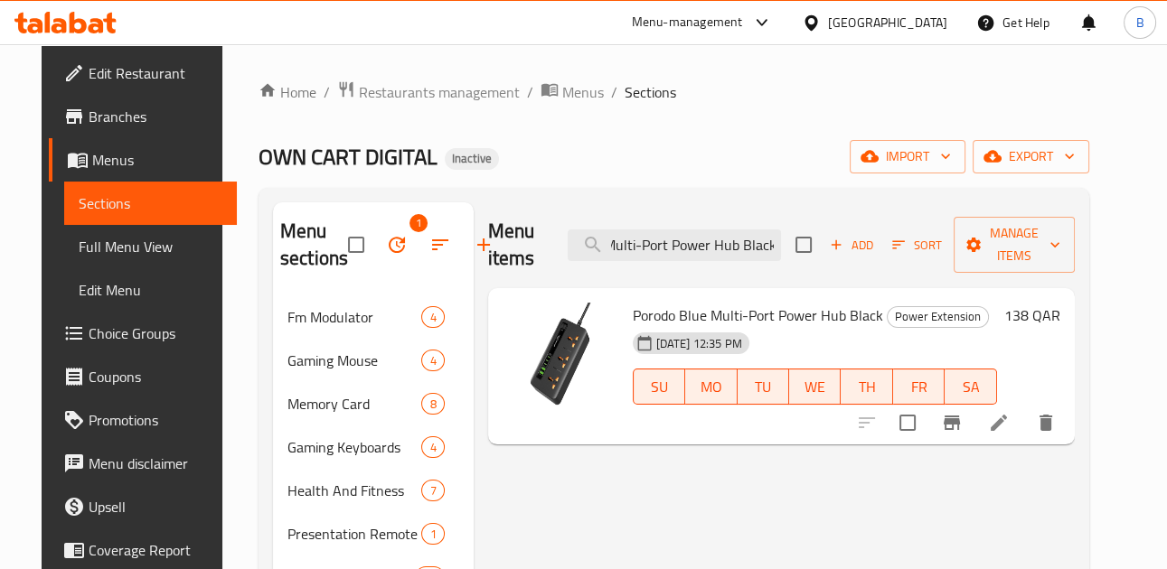
type input "Porodo Blue Multi-Port Power Hub Black"
click at [1009, 419] on icon at bounding box center [999, 423] width 22 height 22
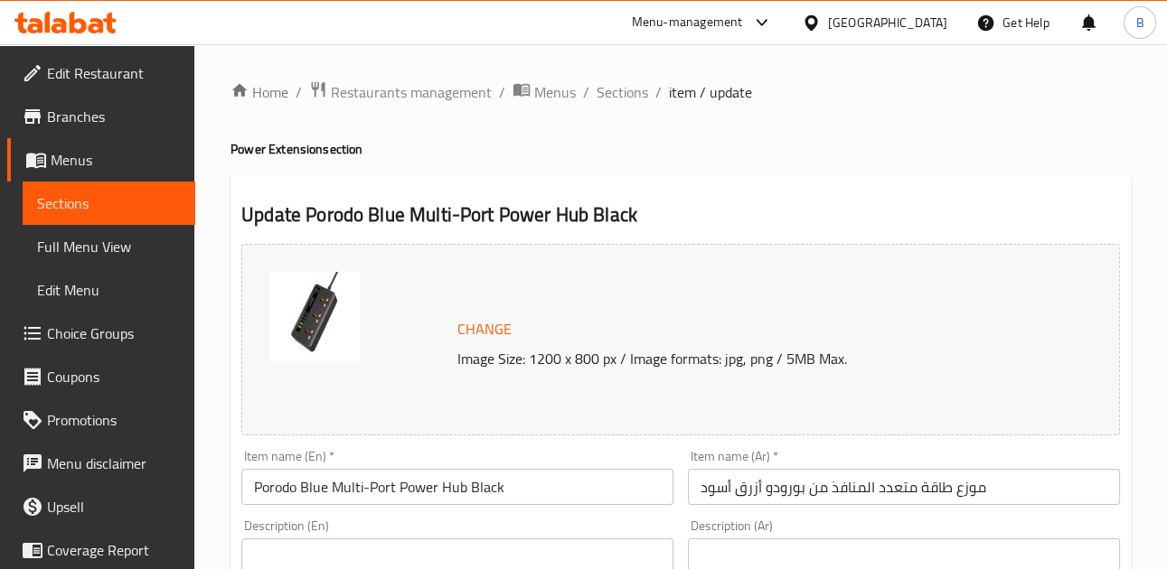
click at [746, 487] on input "موزع طاقة متعدد المنافذ من بورودو أزرق أسود" at bounding box center [904, 487] width 432 height 36
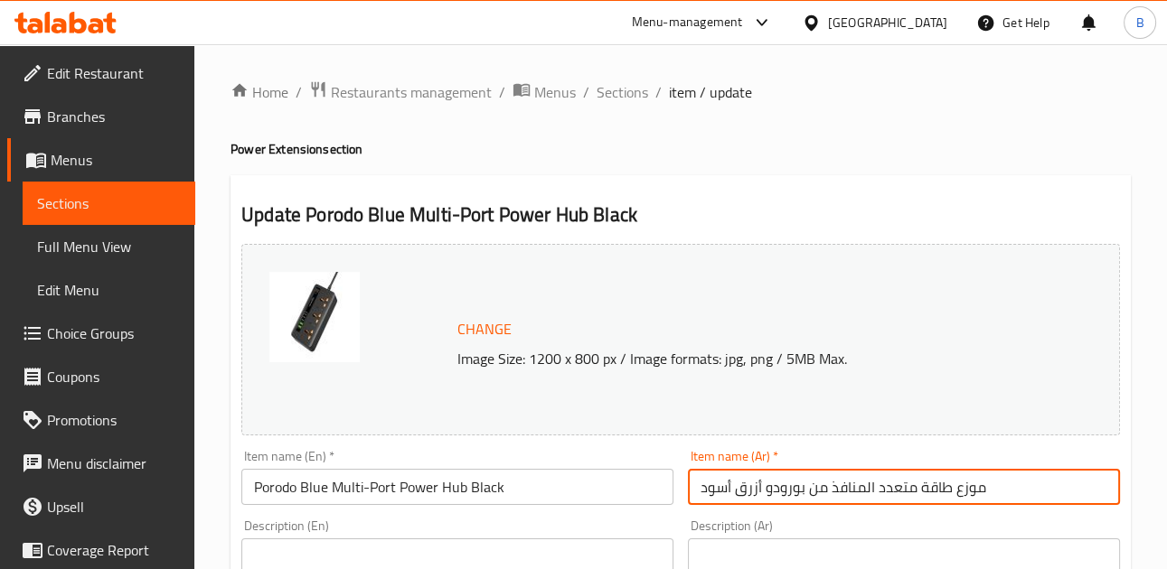
click at [746, 487] on input "موزع طاقة متعدد المنافذ من بورودو أزرق أسود" at bounding box center [904, 487] width 432 height 36
click at [803, 491] on input "موزع طاقة متعدد المنافذ من بورودو - أسود" at bounding box center [904, 487] width 432 height 36
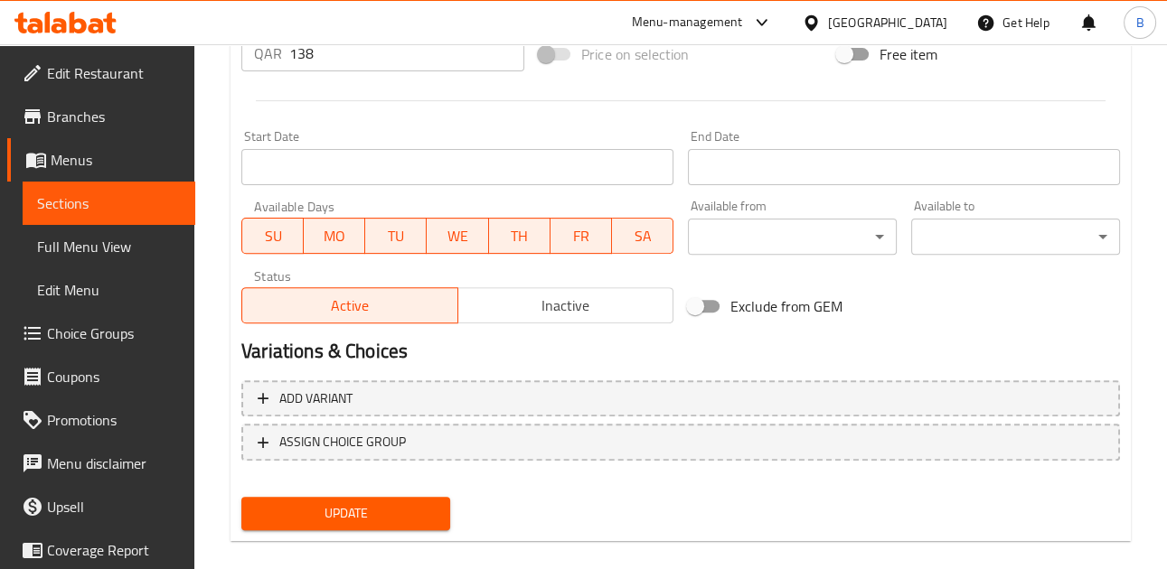
scroll to position [723, 0]
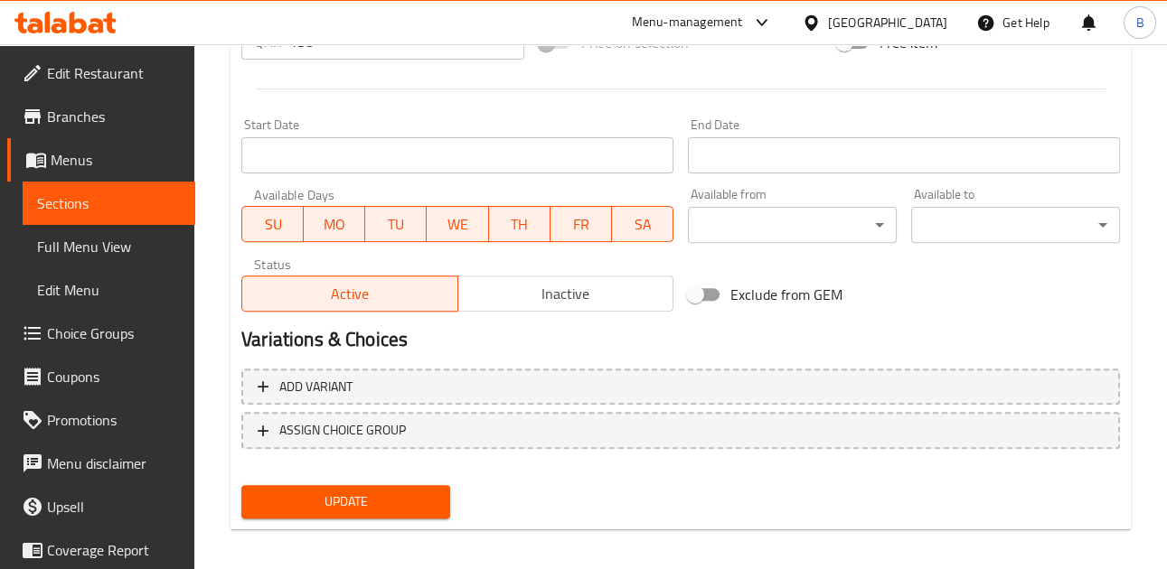
type input "موزع طاقة متعدد المنافذ بلو من بورودو - أسود"
click at [438, 512] on button "Update" at bounding box center [345, 501] width 209 height 33
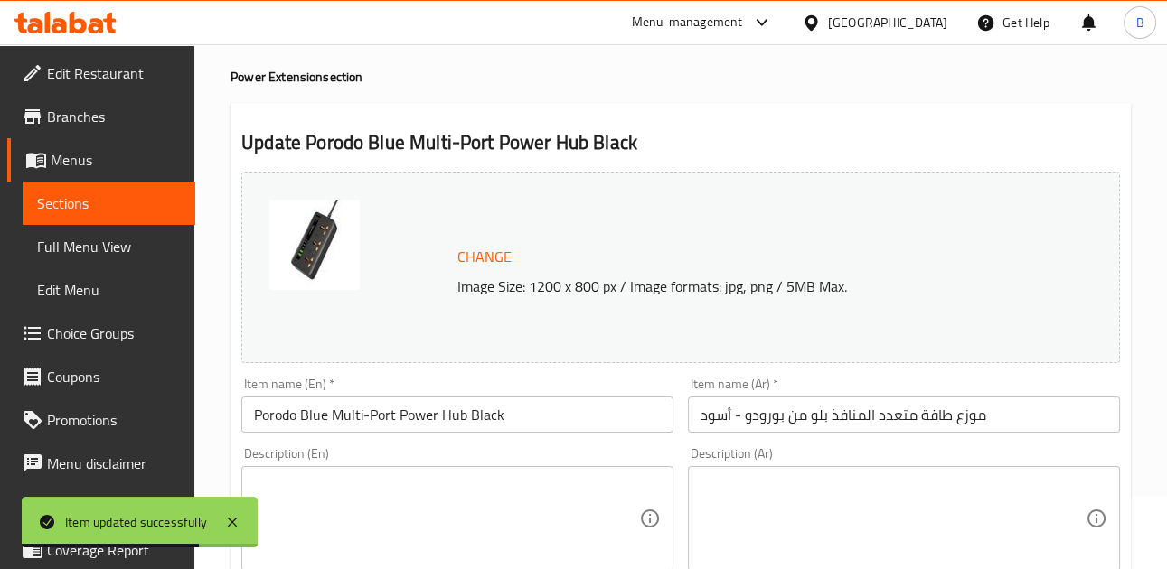
scroll to position [0, 0]
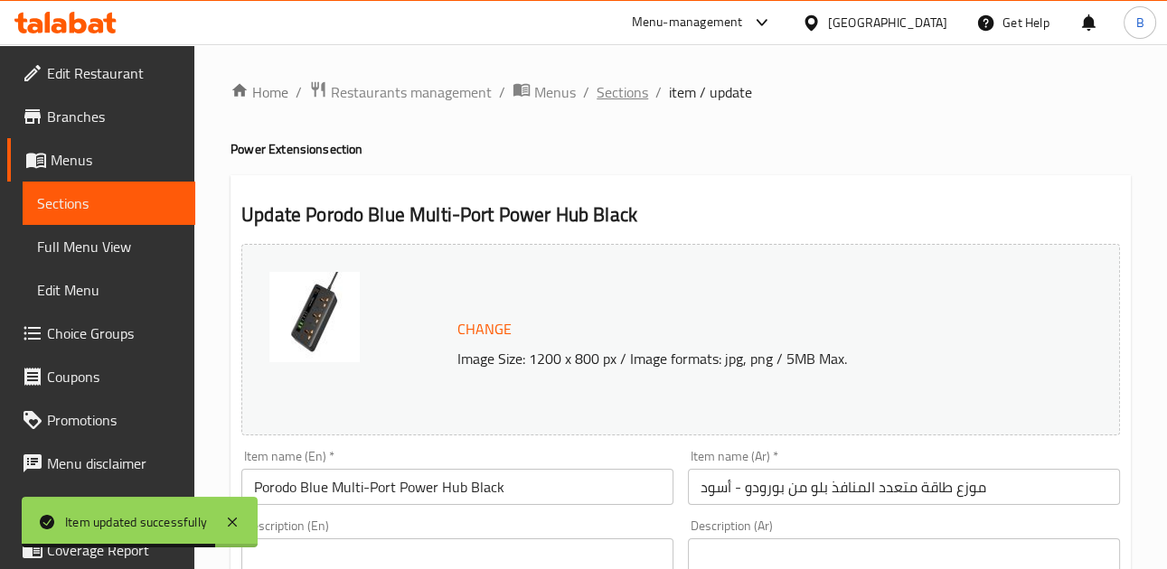
click at [610, 94] on span "Sections" at bounding box center [622, 92] width 52 height 22
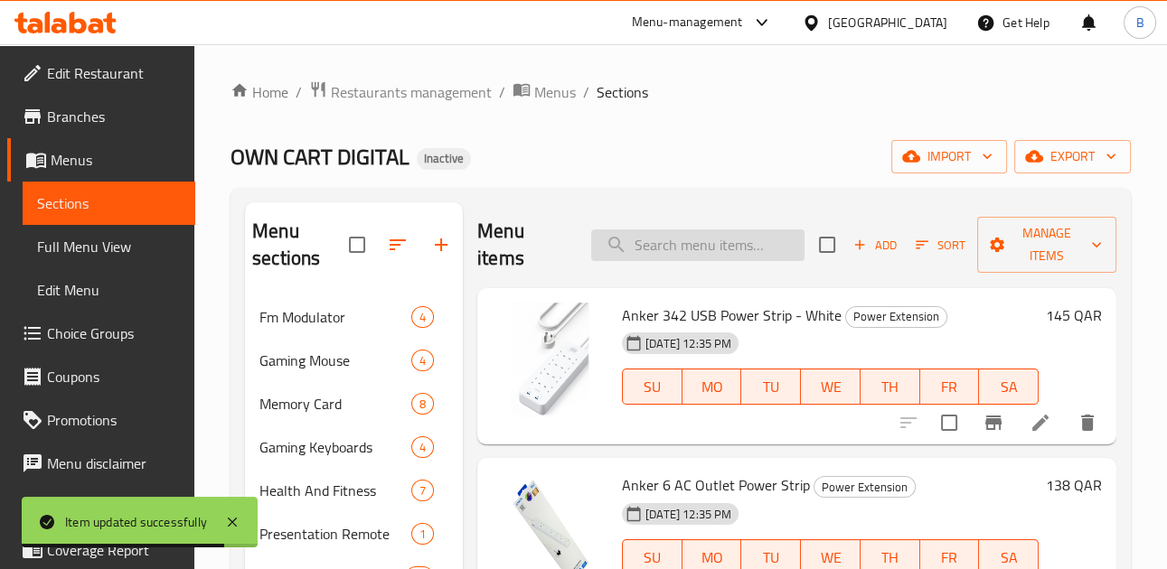
click at [694, 245] on input "search" at bounding box center [697, 246] width 213 height 32
paste input "Moxedo 6 in 1 UK-Plug Power Extension Adapter"
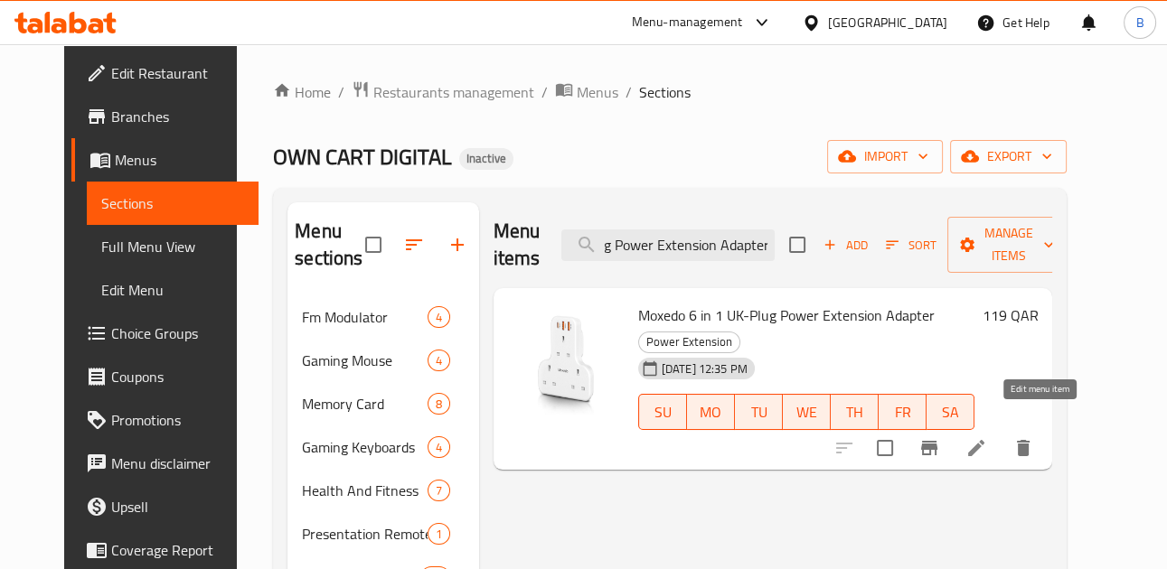
type input "Moxedo 6 in 1 UK-Plug Power Extension Adapter"
click at [987, 437] on icon at bounding box center [976, 448] width 22 height 22
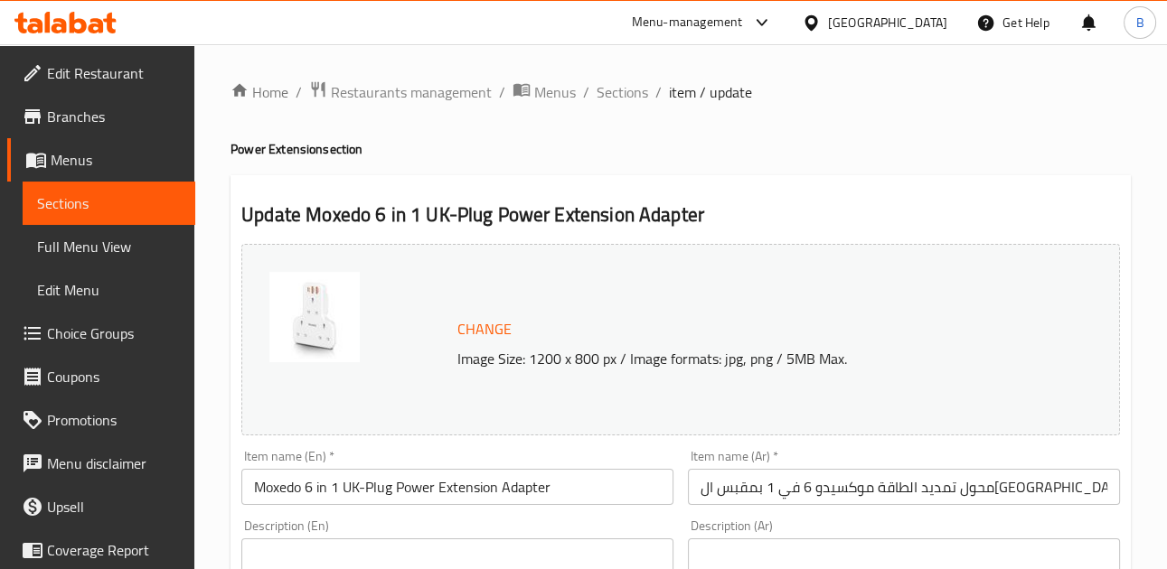
scroll to position [145, 0]
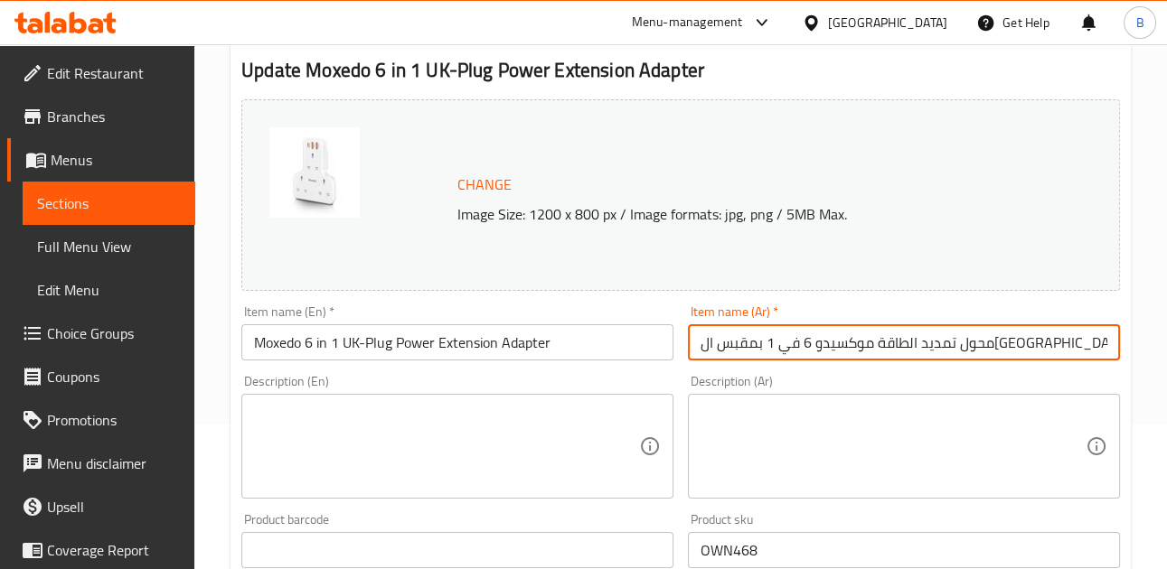
drag, startPoint x: 803, startPoint y: 344, endPoint x: 671, endPoint y: 328, distance: 133.8
click at [671, 328] on div "Change Image Size: 1200 x 800 px / Image formats: jpg, png / 5MB Max. Item name…" at bounding box center [680, 494] width 893 height 805
click at [992, 345] on input "محول تمديد الطاقة موكسيدو 6 في 1 بمقبس" at bounding box center [904, 342] width 432 height 36
paste input "UK"
click at [966, 344] on input "محول تمديد الطاقة موكسيدو 6 في 1 بمقبس" at bounding box center [904, 342] width 432 height 36
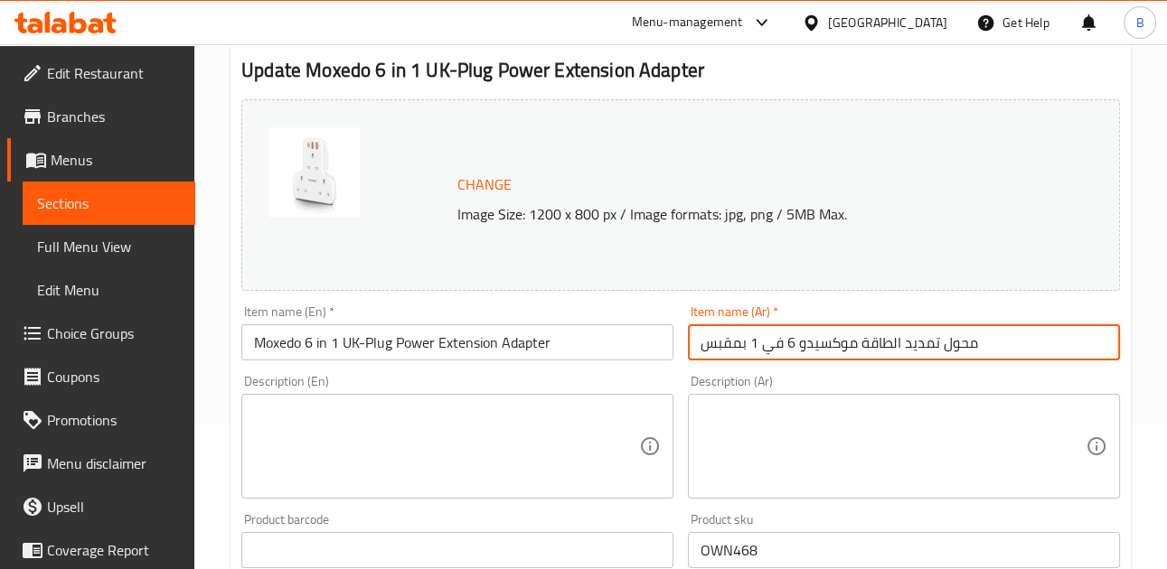
click at [924, 448] on textarea at bounding box center [892, 447] width 385 height 86
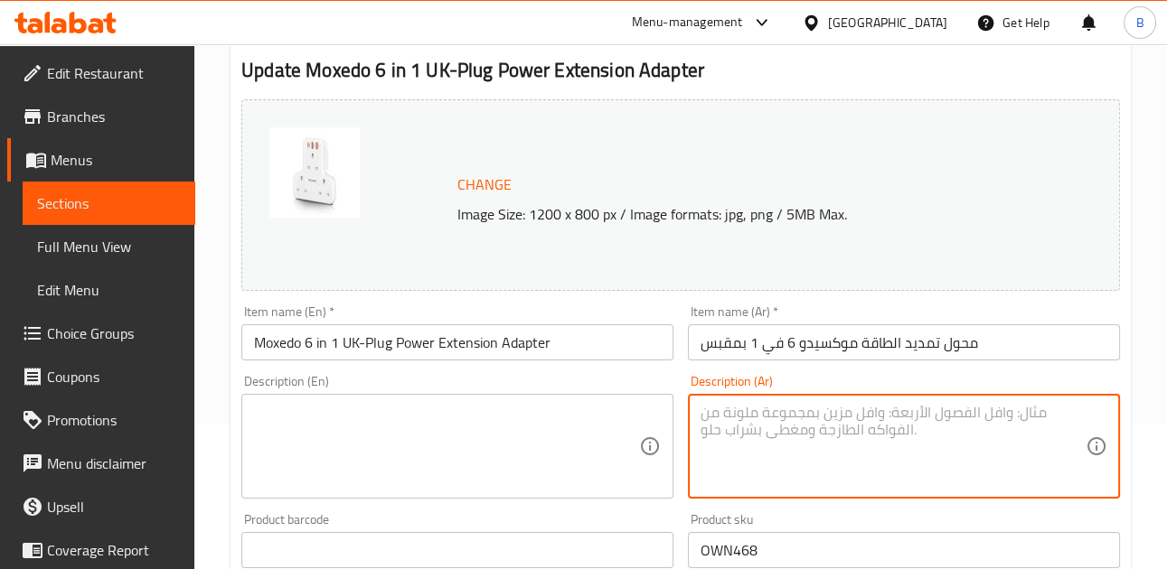
click at [992, 346] on input "محول تمديد الطاقة موكسيدو 6 في 1 بمقبس" at bounding box center [904, 342] width 432 height 36
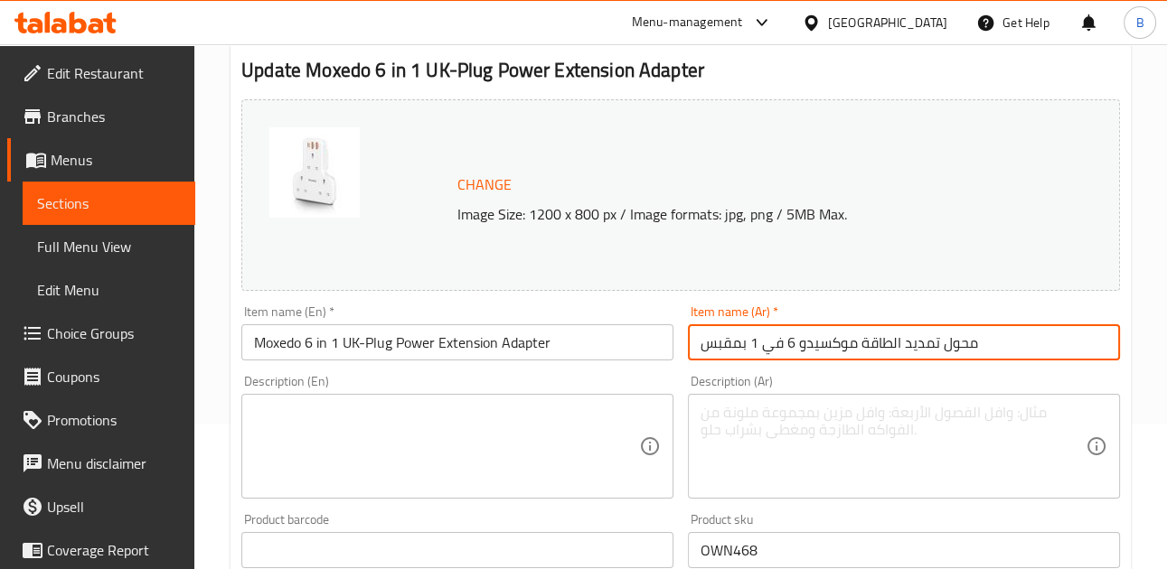
paste input "UK"
click at [696, 346] on input "محول تمديد الطاقة موكسيدو 6 في 1 بمقبس" at bounding box center [904, 342] width 432 height 36
paste input "UK"
drag, startPoint x: 696, startPoint y: 347, endPoint x: 686, endPoint y: 347, distance: 9.9
click at [686, 347] on div "Item name (Ar)   * UK محول تمديد الطاقة موكسيدو 6 في 1 بمقبس Item name (Ar) *" at bounding box center [904, 333] width 446 height 70
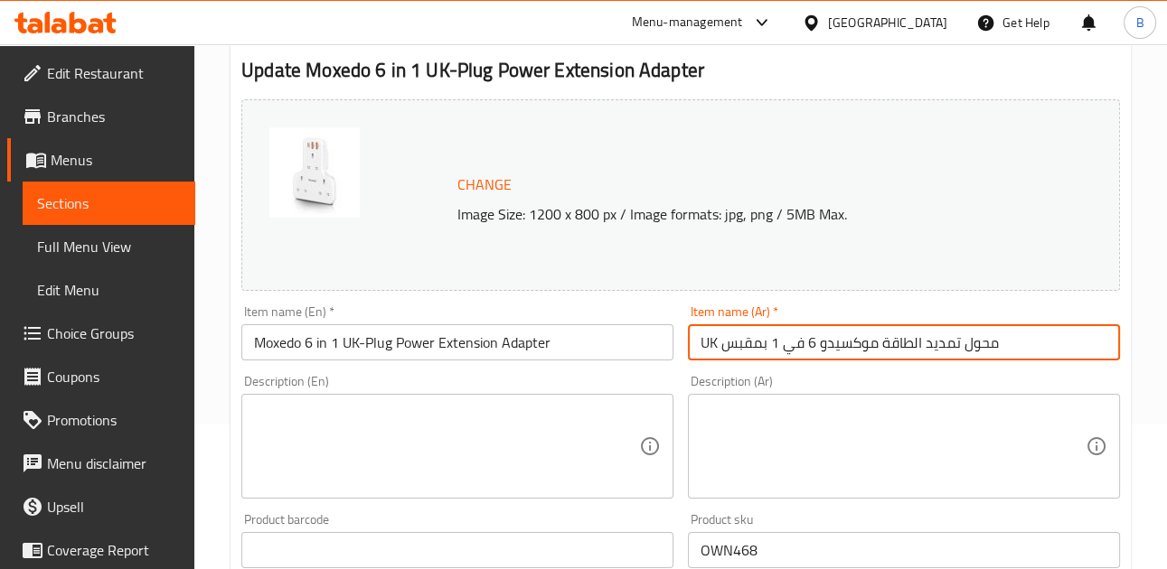
type input "UK محول تمديد الطاقة موكسيدو 6 في 1 بمقبس"
click at [436, 347] on input "Moxedo 6 in 1 UK-Plug Power Extension Adapter" at bounding box center [457, 342] width 432 height 36
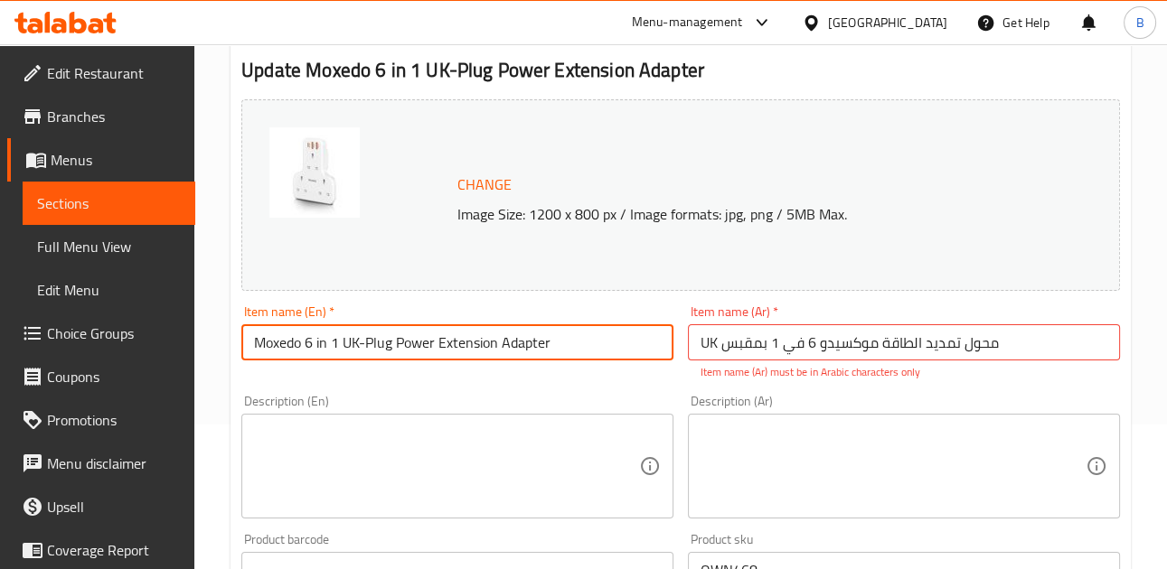
click at [436, 347] on input "Moxedo 6 in 1 UK-Plug Power Extension Adapter" at bounding box center [457, 342] width 432 height 36
click at [447, 347] on input "Moxedo 6 in 1 UK-Plug Power Extension Adapter" at bounding box center [457, 342] width 432 height 36
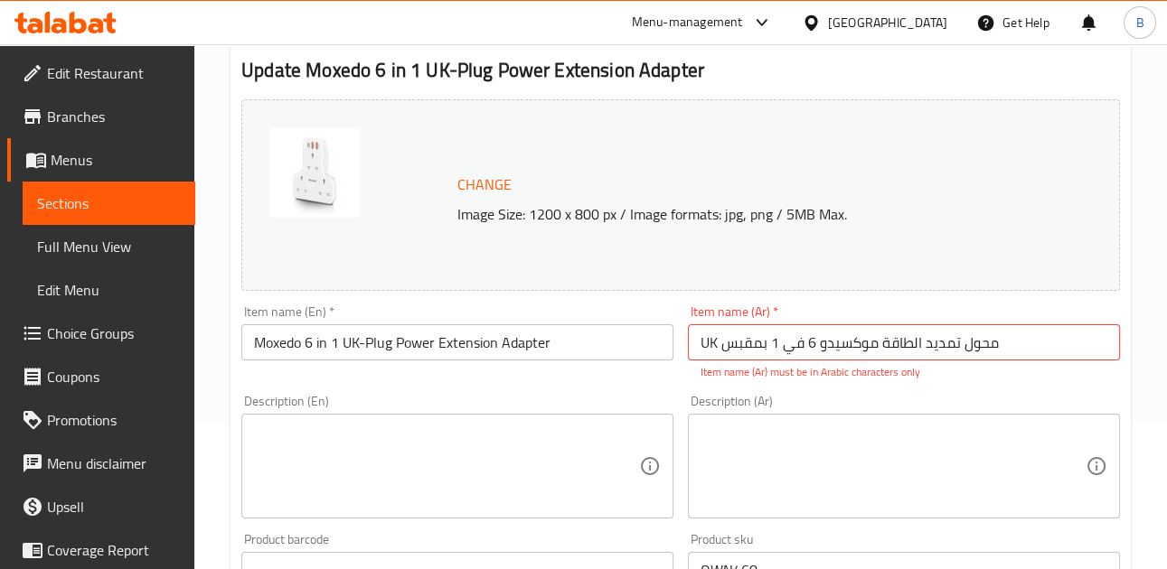
click at [660, 160] on div "Change Image Size: 1200 x 800 px / Image formats: jpg, png / 5MB Max." at bounding box center [680, 195] width 878 height 192
click at [646, 127] on div "Change Image Size: 1200 x 800 px / Image formats: jpg, png / 5MB Max." at bounding box center [680, 195] width 878 height 192
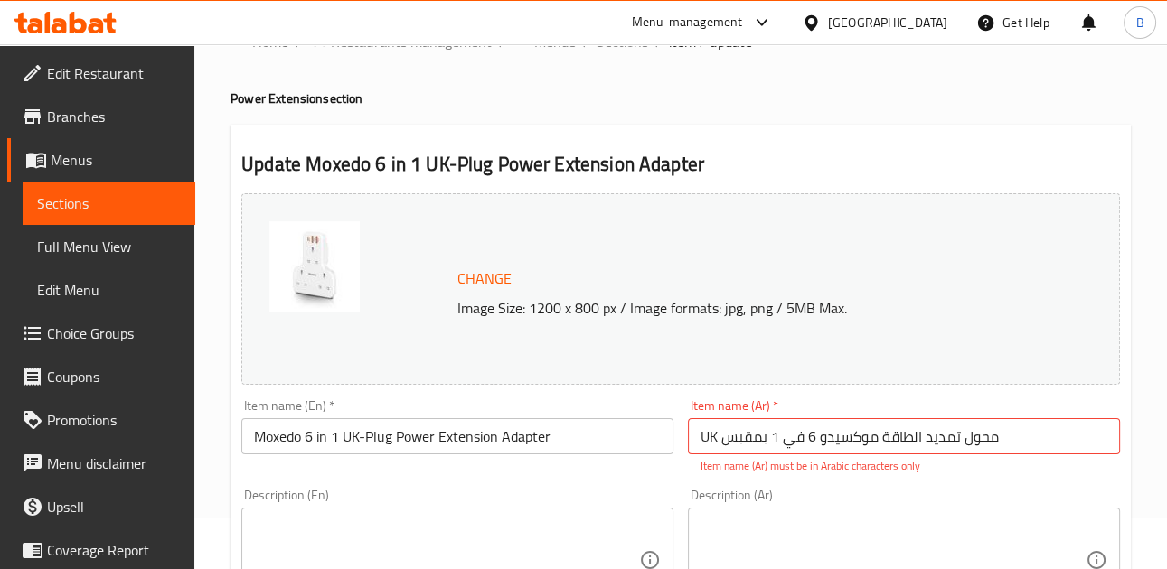
scroll to position [0, 0]
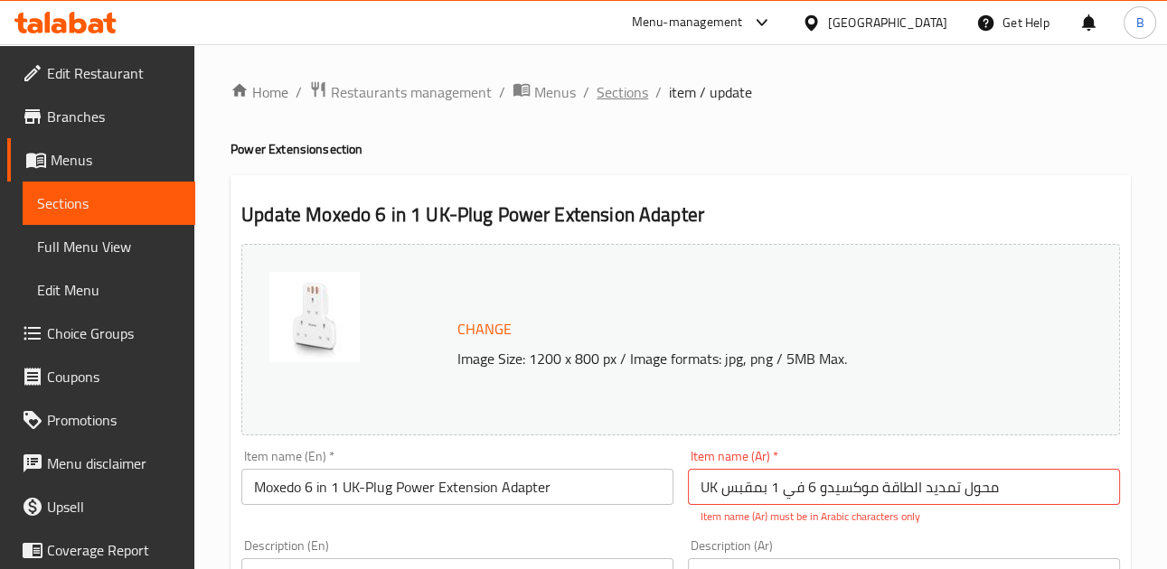
click at [610, 88] on span "Sections" at bounding box center [622, 92] width 52 height 22
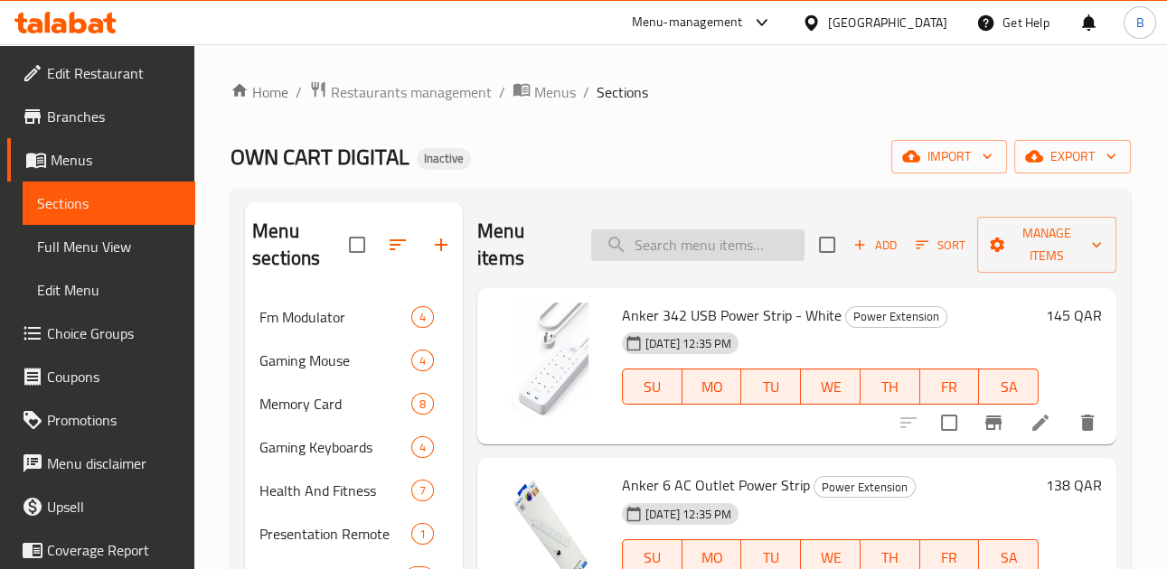
click at [671, 236] on input "search" at bounding box center [697, 246] width 213 height 32
paste input "OIVO"
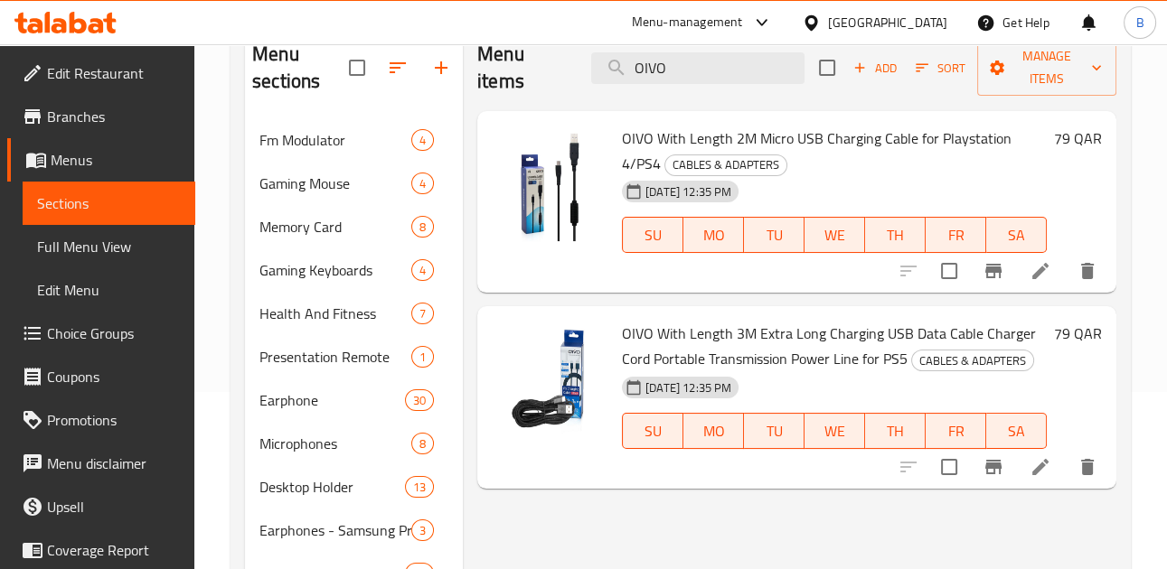
scroll to position [217, 0]
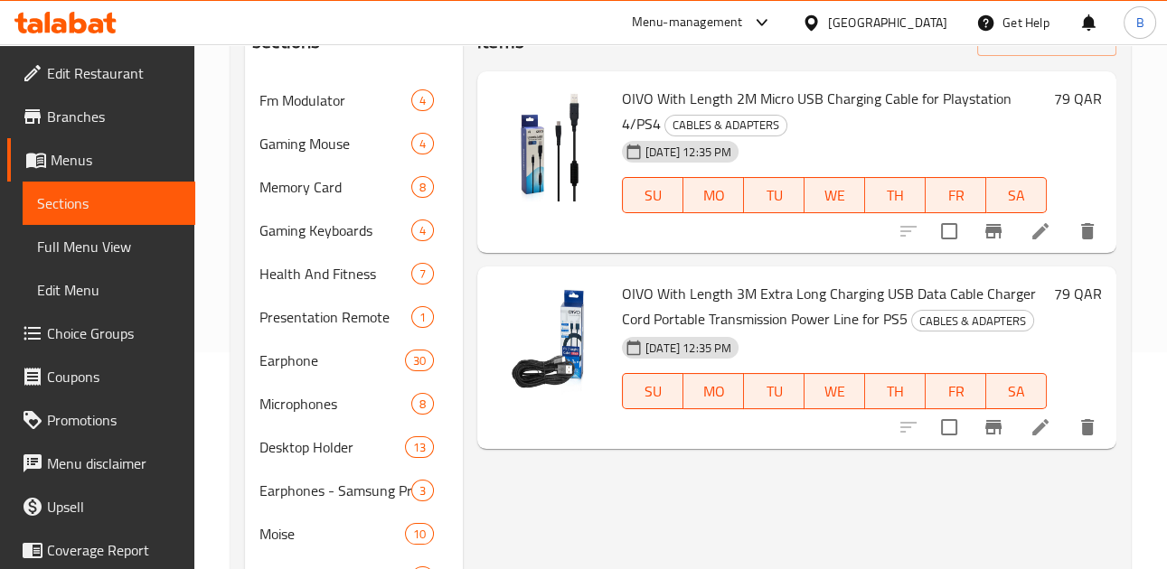
type input "OIVO"
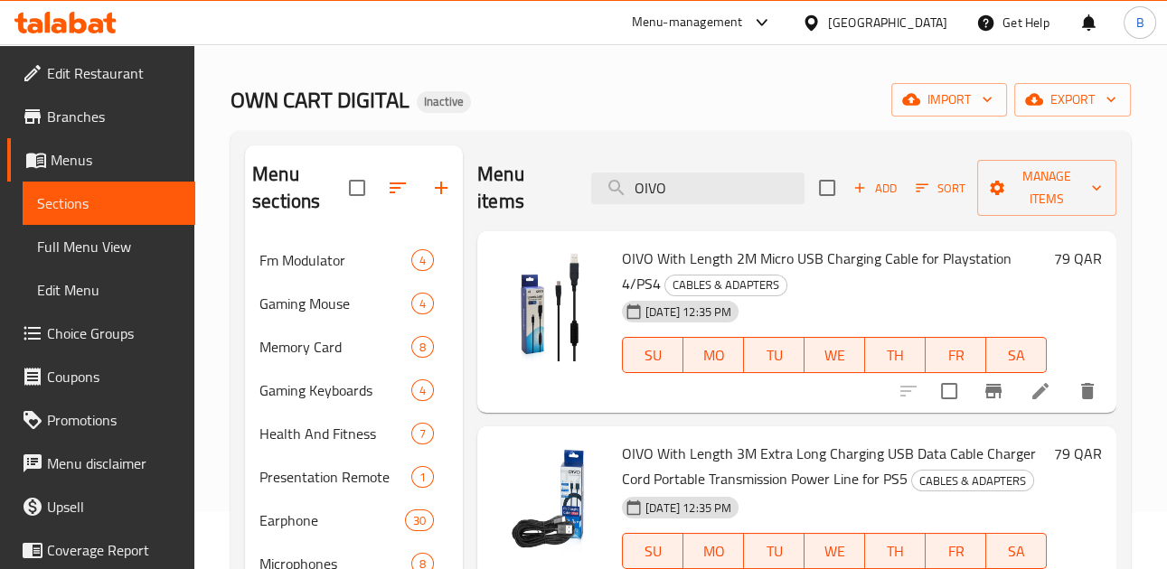
scroll to position [2460, 0]
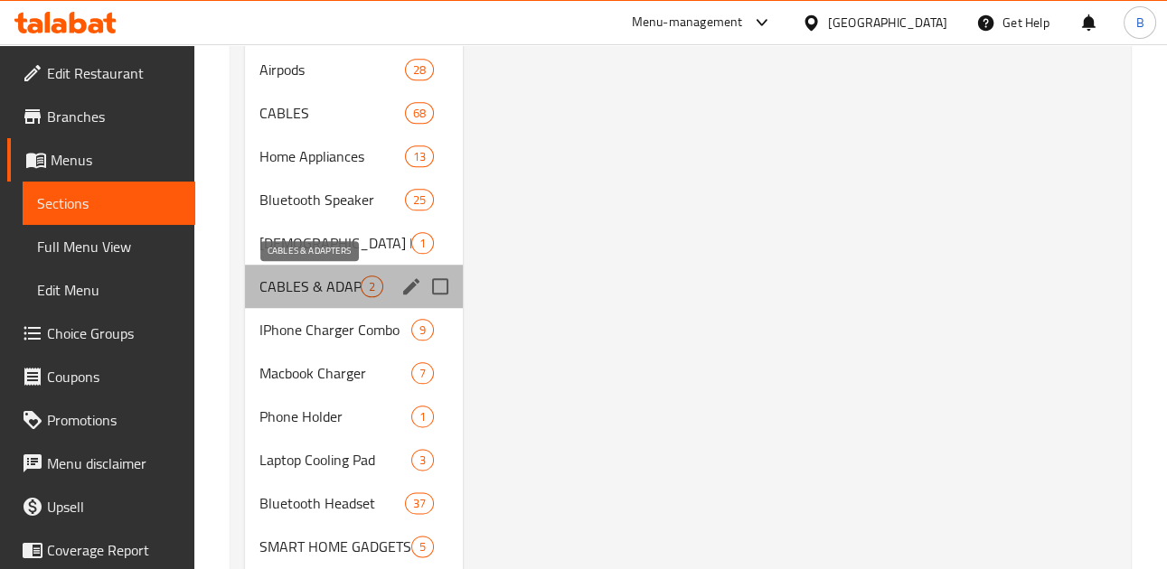
click at [337, 290] on span "CABLES & ADAPTERS" at bounding box center [309, 287] width 101 height 22
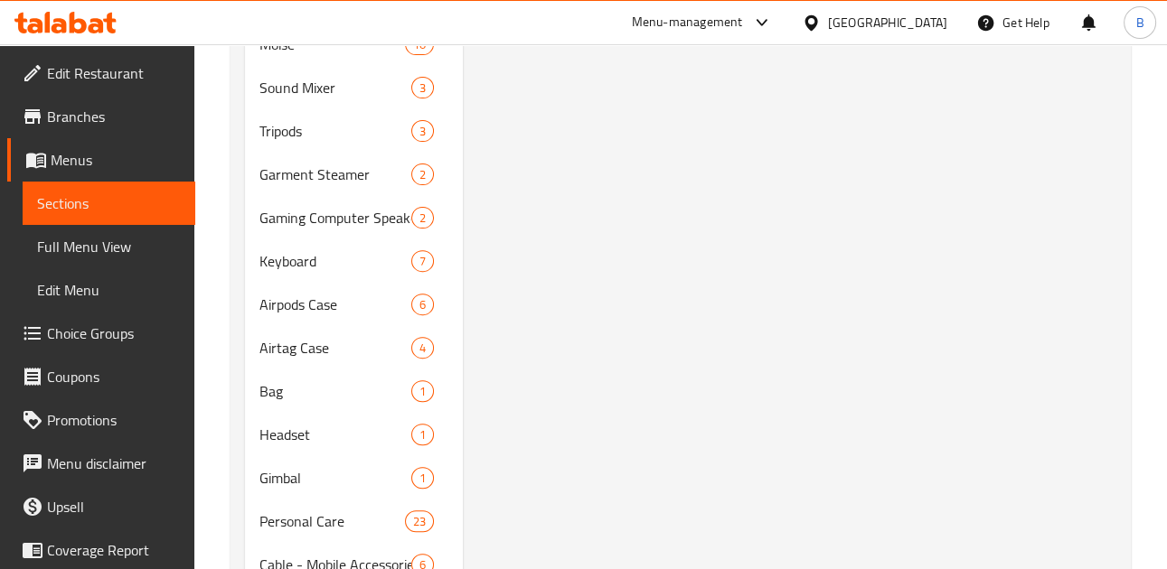
scroll to position [580, 0]
